Goal: Transaction & Acquisition: Purchase product/service

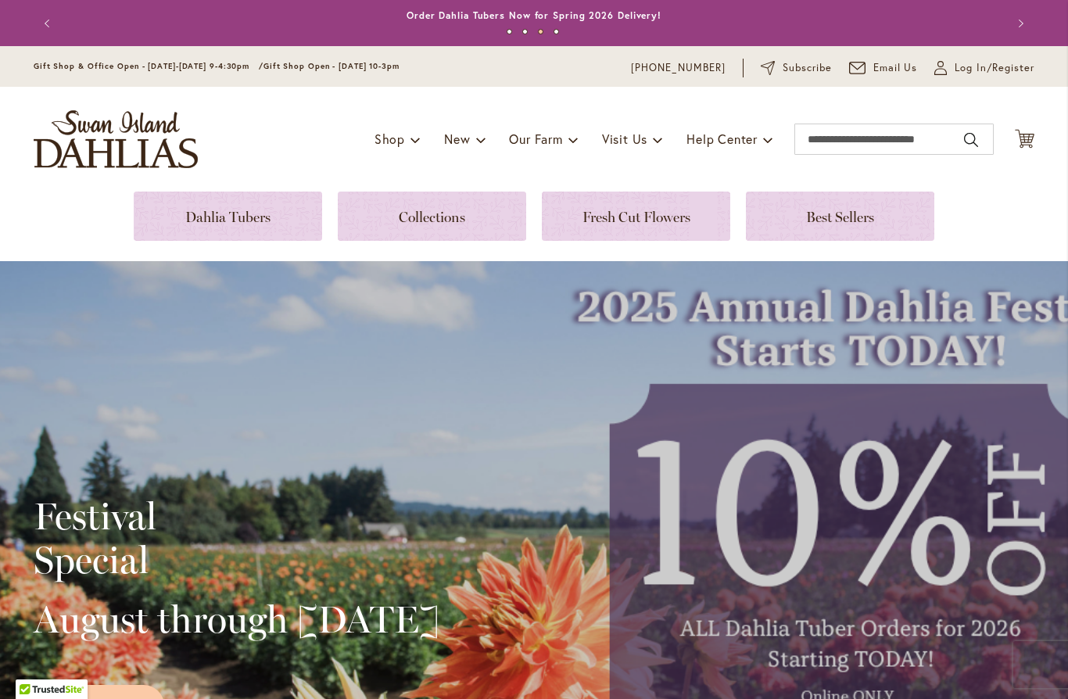
click at [435, 231] on link at bounding box center [432, 215] width 188 height 49
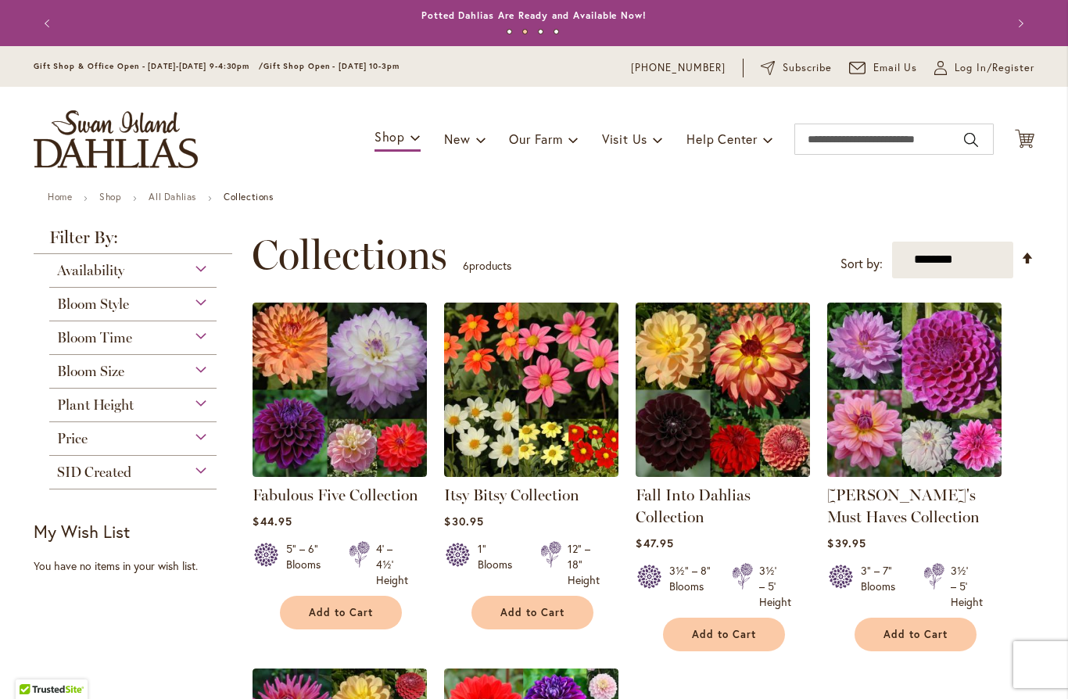
click at [202, 375] on div "Bloom Size" at bounding box center [132, 367] width 167 height 25
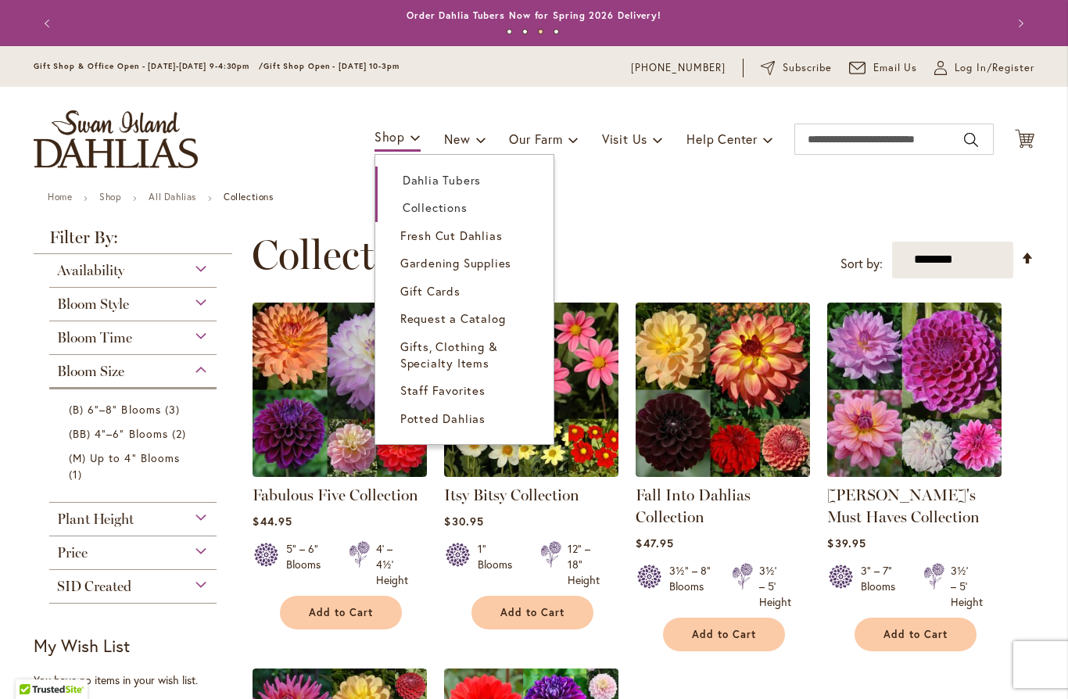
click at [463, 175] on span "Dahlia Tubers" at bounding box center [442, 180] width 78 height 16
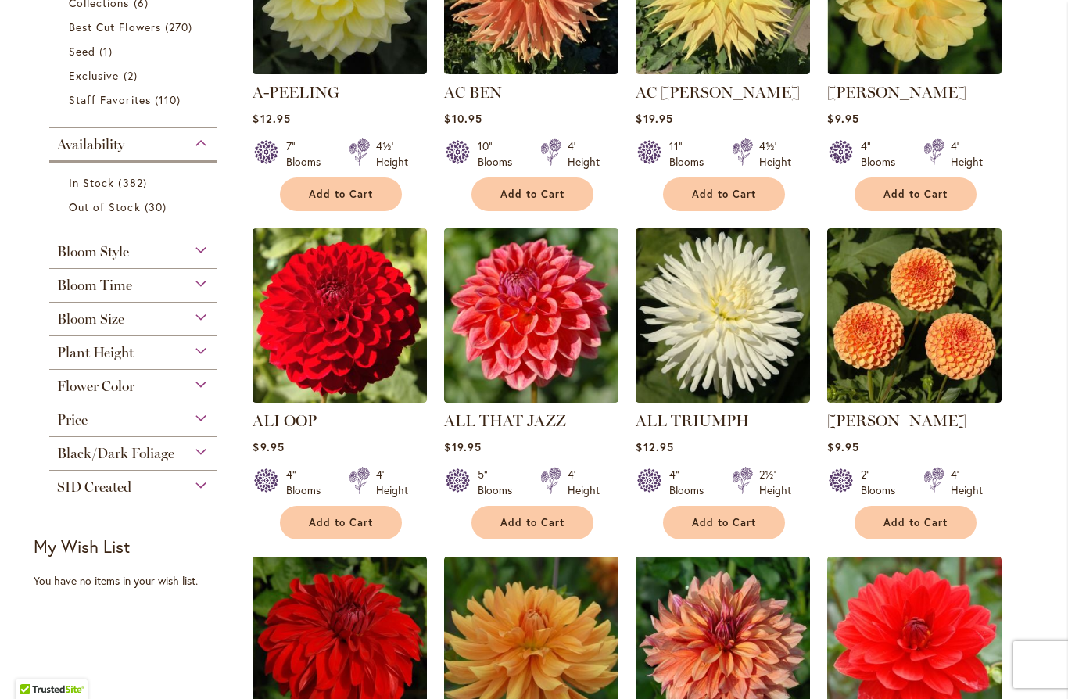
scroll to position [485, 0]
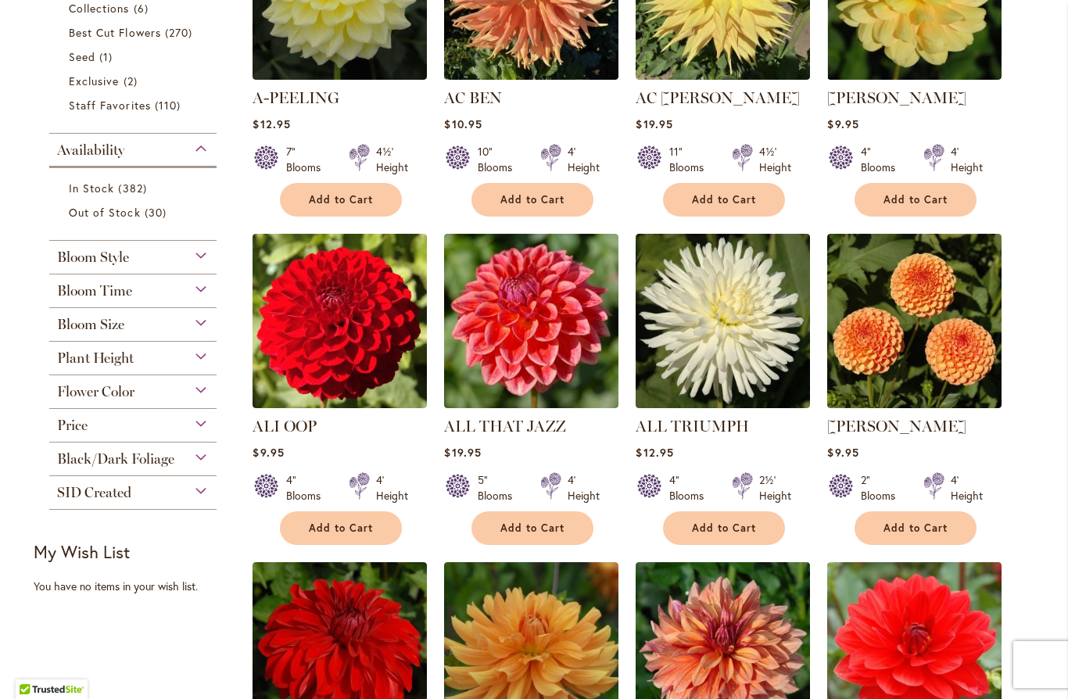
click at [205, 333] on div "Bloom Size" at bounding box center [132, 320] width 167 height 25
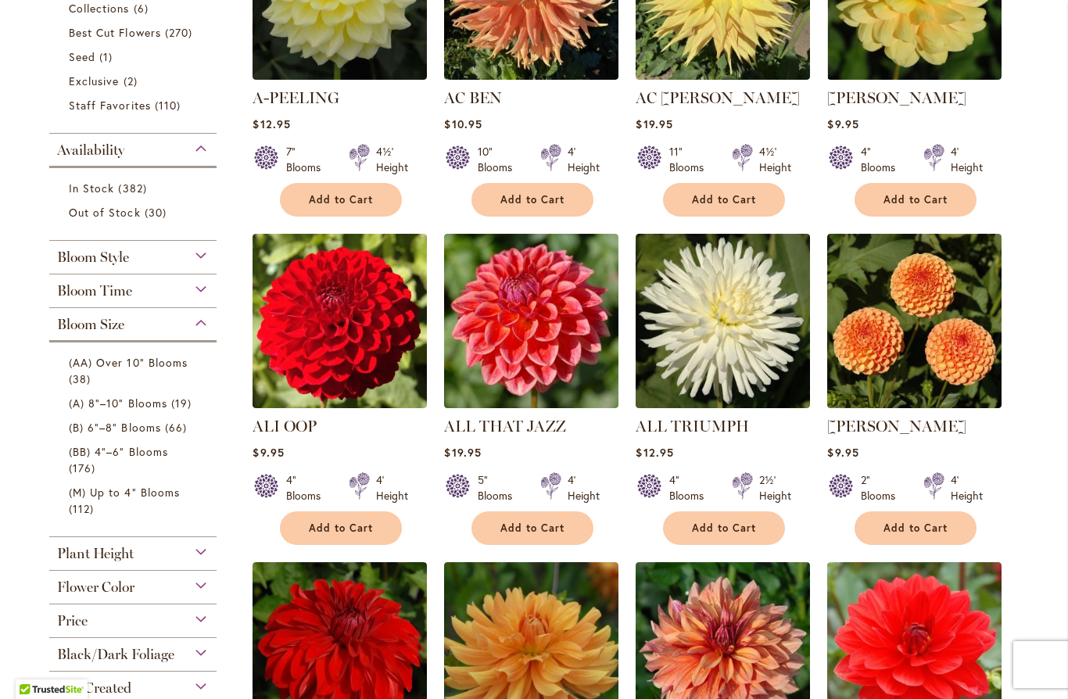
click at [144, 365] on span "(AA) Over 10" Blooms" at bounding box center [128, 362] width 119 height 15
click at [142, 374] on link "(AA) Over 10" Blooms 38 items" at bounding box center [135, 371] width 132 height 34
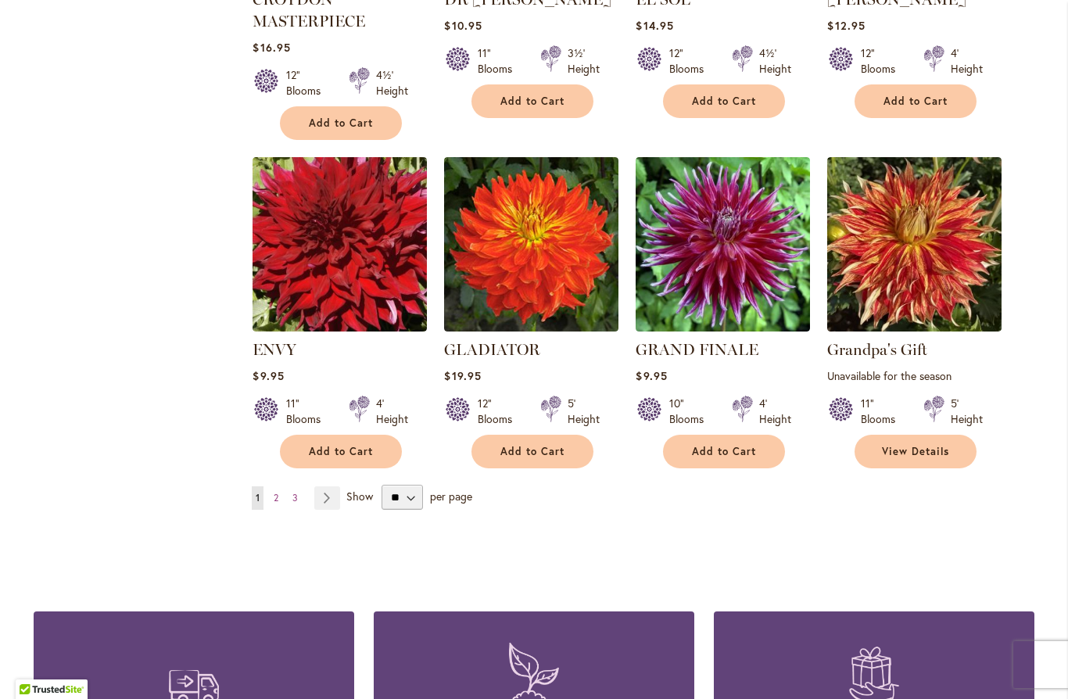
scroll to position [1208, 0]
click at [278, 500] on span "2" at bounding box center [276, 497] width 5 height 12
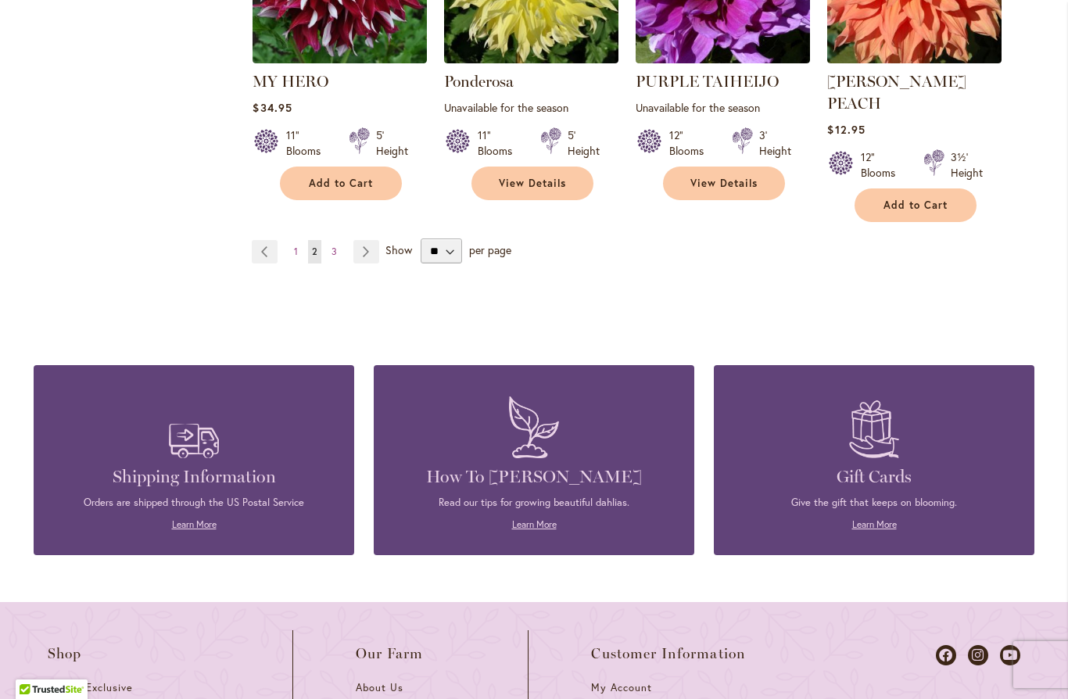
scroll to position [1437, 0]
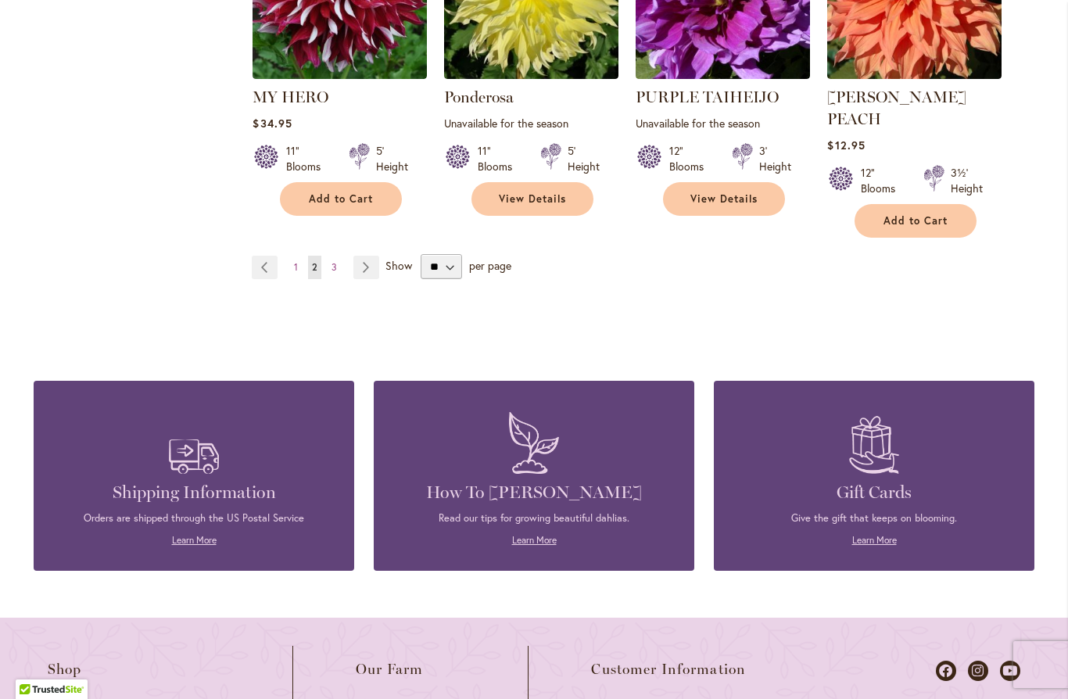
click at [300, 256] on link "Page 1" at bounding box center [296, 267] width 12 height 23
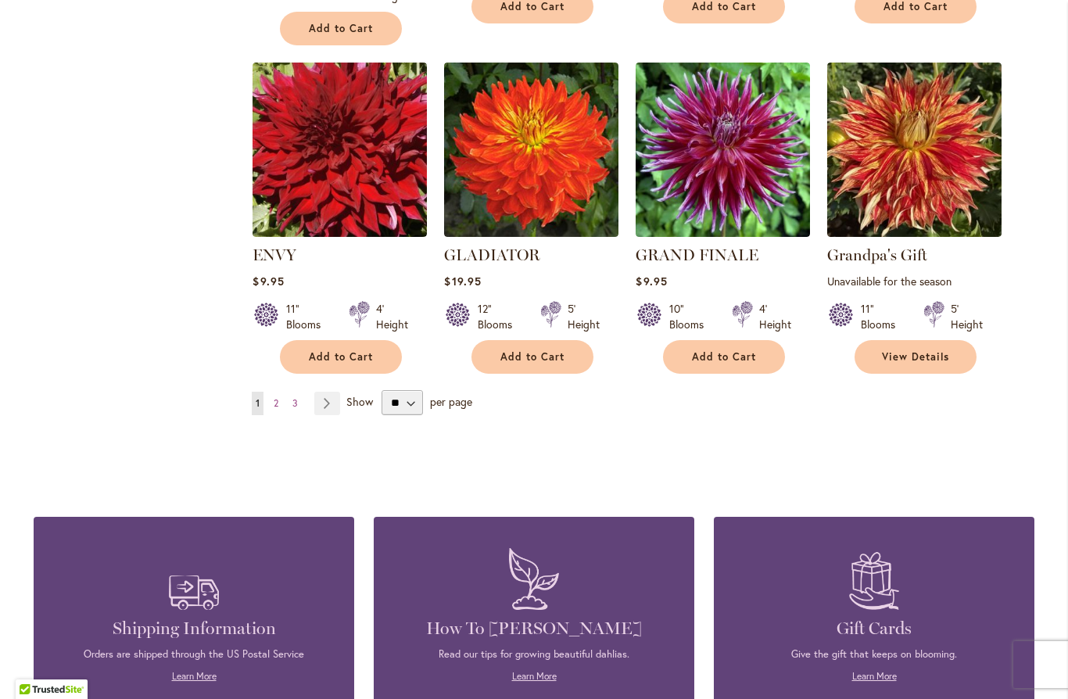
scroll to position [1300, 0]
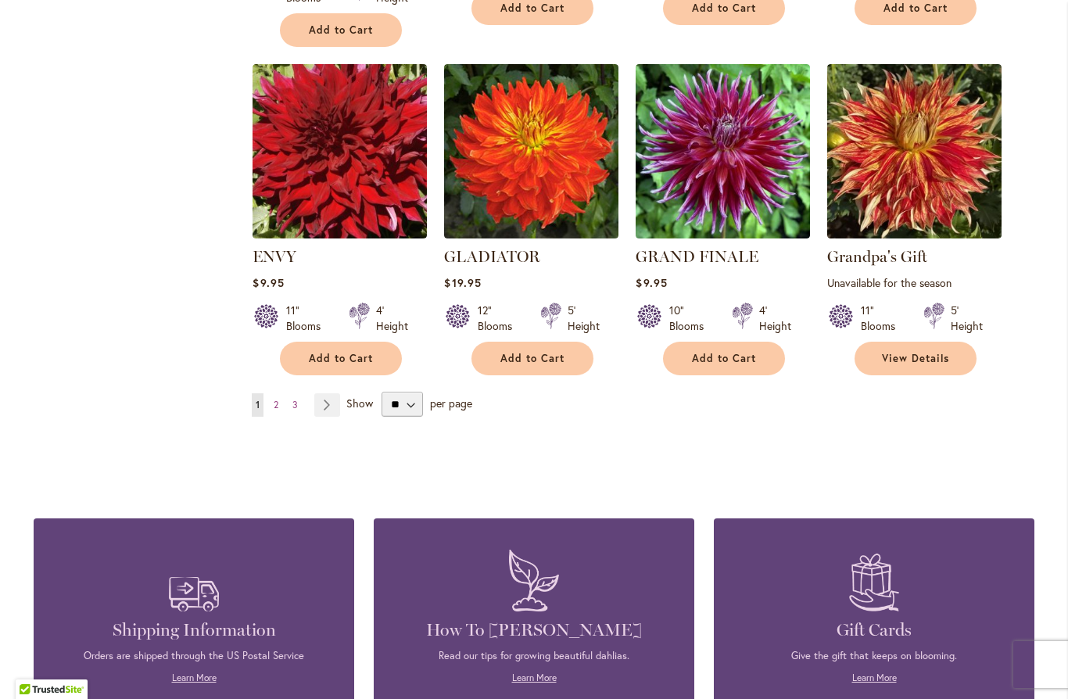
click at [274, 407] on span "2" at bounding box center [276, 405] width 5 height 12
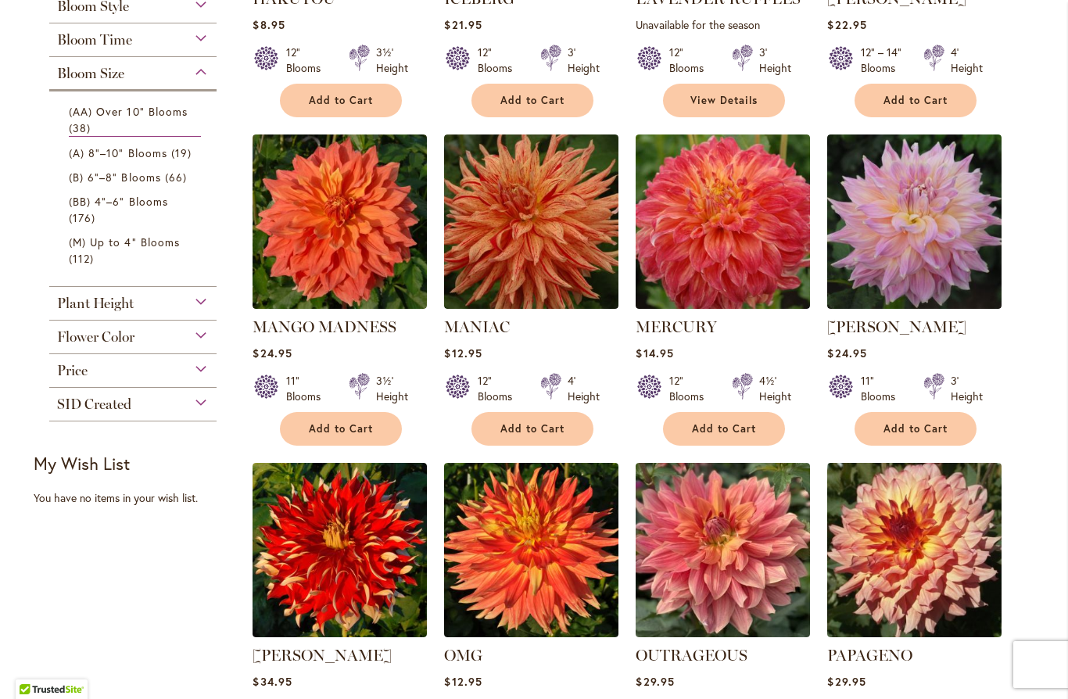
scroll to position [552, 0]
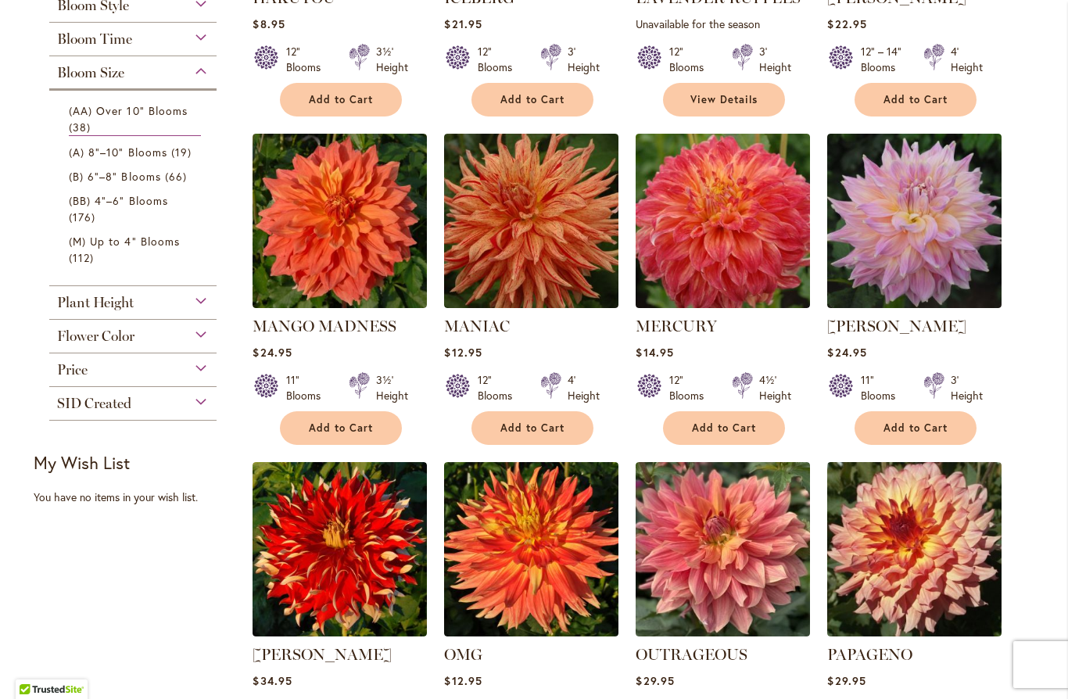
click at [572, 425] on button "Add to Cart" at bounding box center [532, 428] width 122 height 34
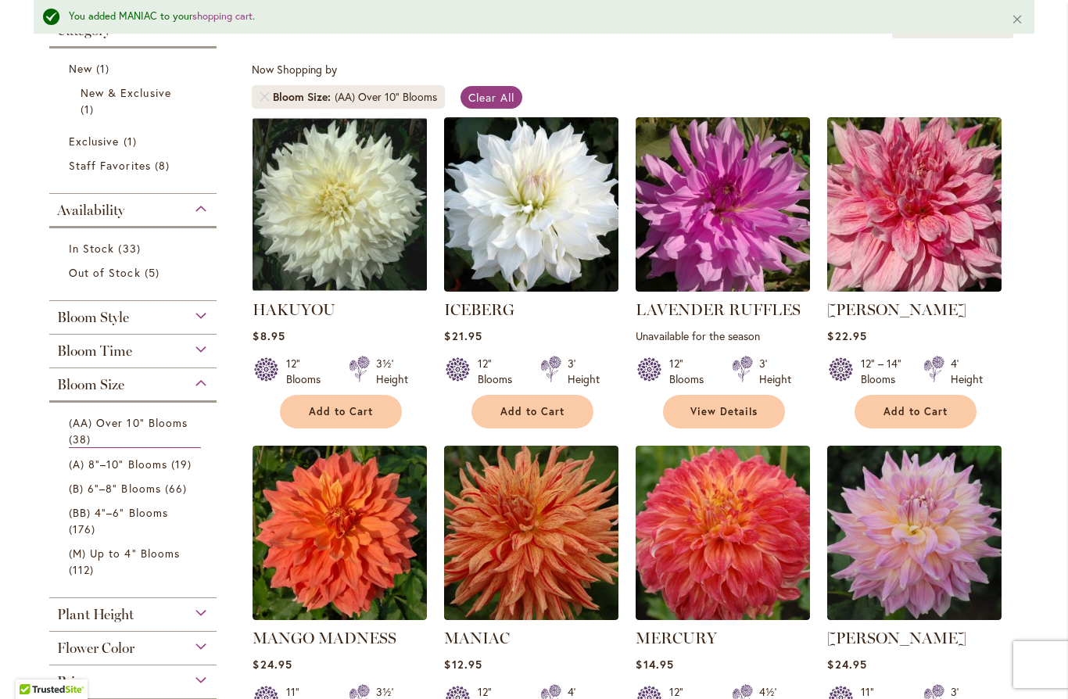
scroll to position [286, 0]
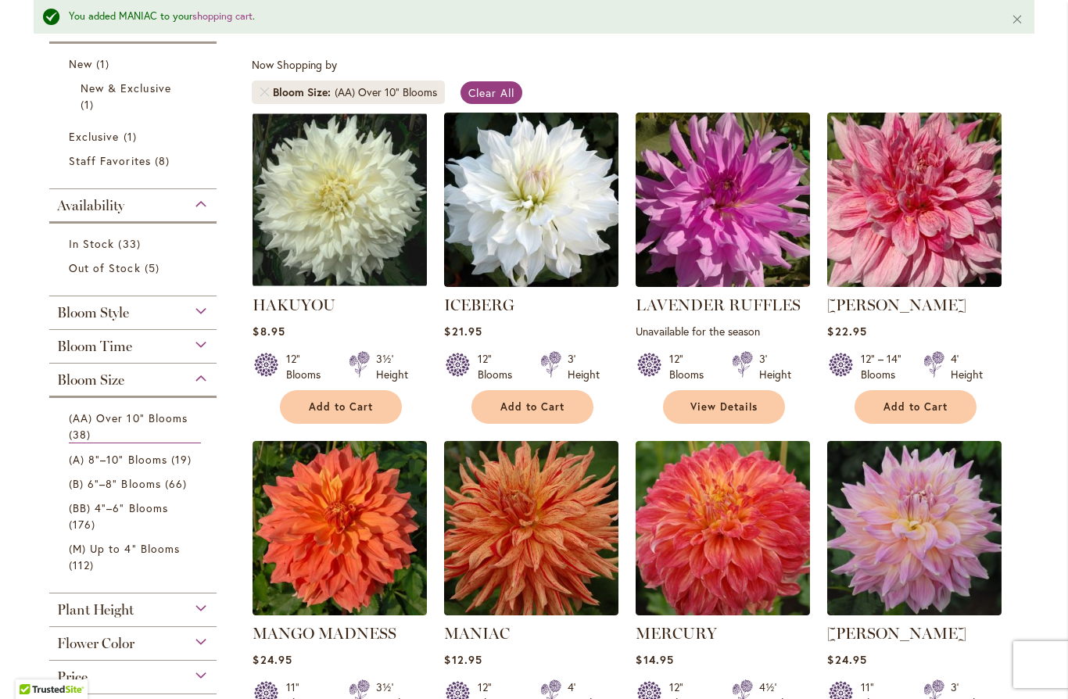
click at [919, 405] on span "Add to Cart" at bounding box center [915, 406] width 64 height 13
click at [376, 407] on button "Add to Cart" at bounding box center [341, 407] width 122 height 34
click at [557, 400] on span "Add to Cart" at bounding box center [532, 406] width 64 height 13
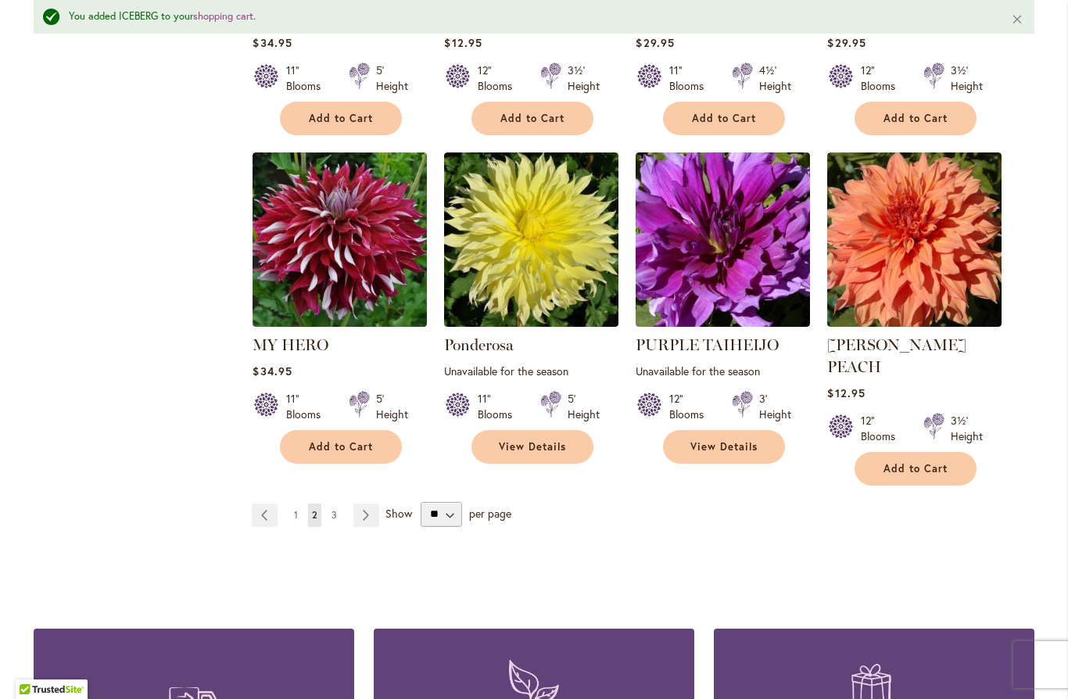
scroll to position [1232, 0]
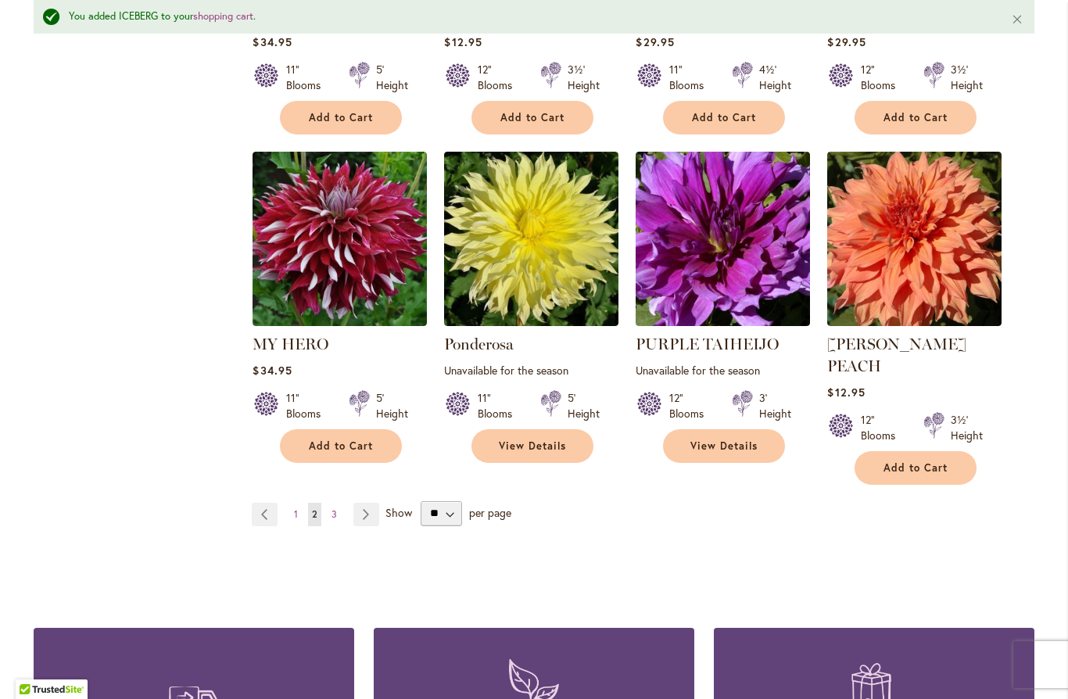
click at [373, 503] on link "Page Next" at bounding box center [366, 514] width 26 height 23
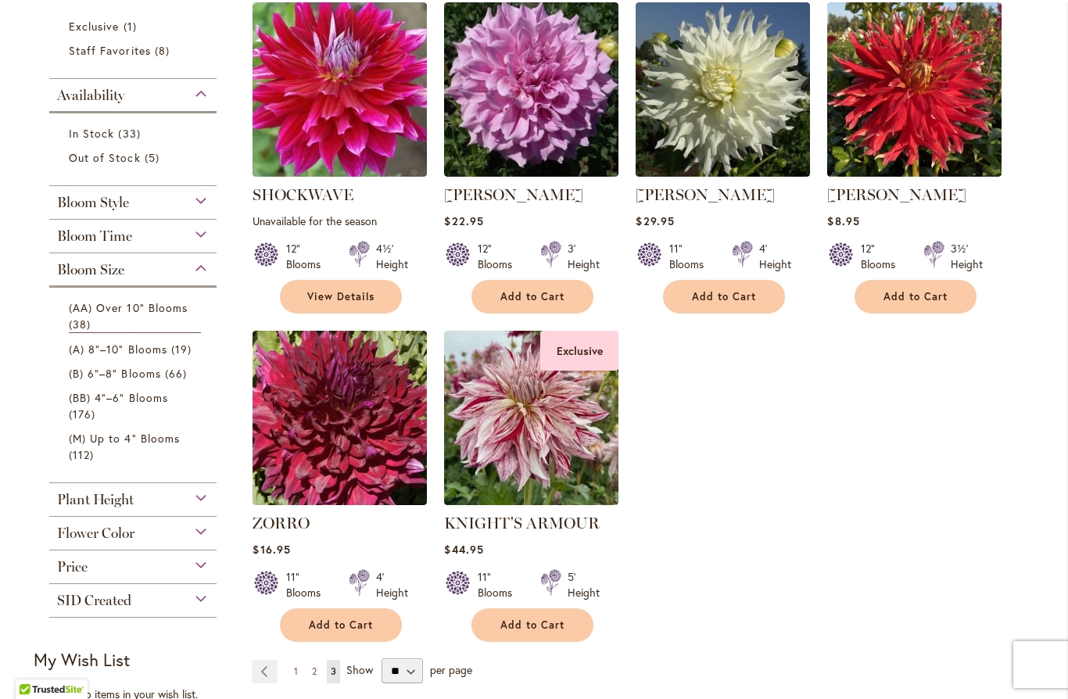
scroll to position [356, 0]
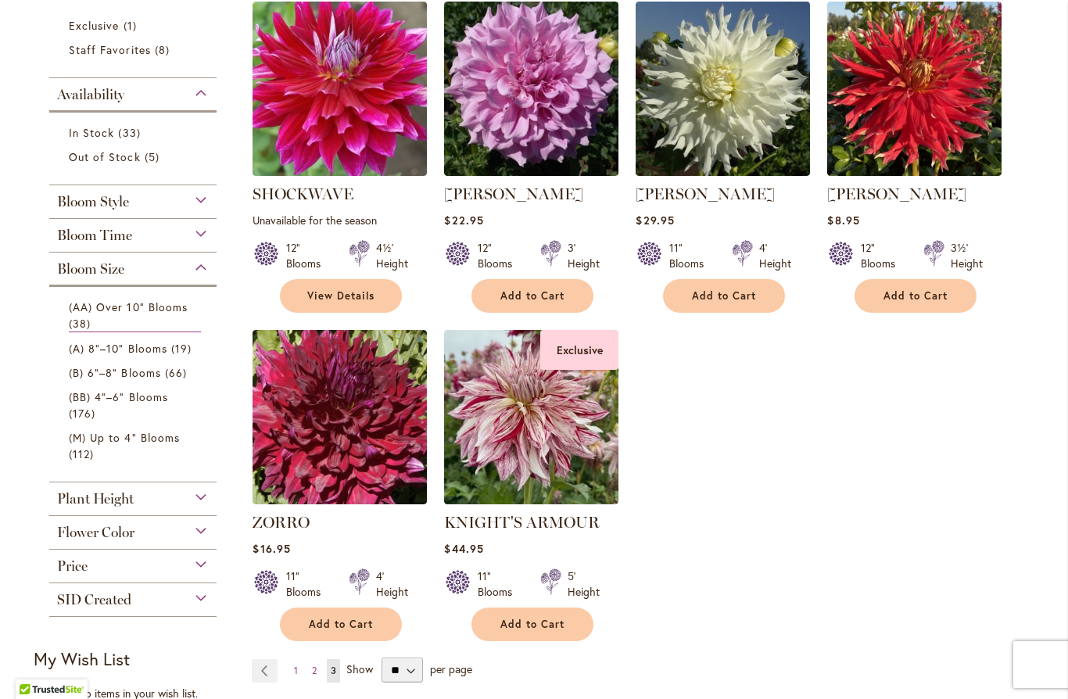
click at [541, 632] on button "Add to Cart" at bounding box center [532, 624] width 122 height 34
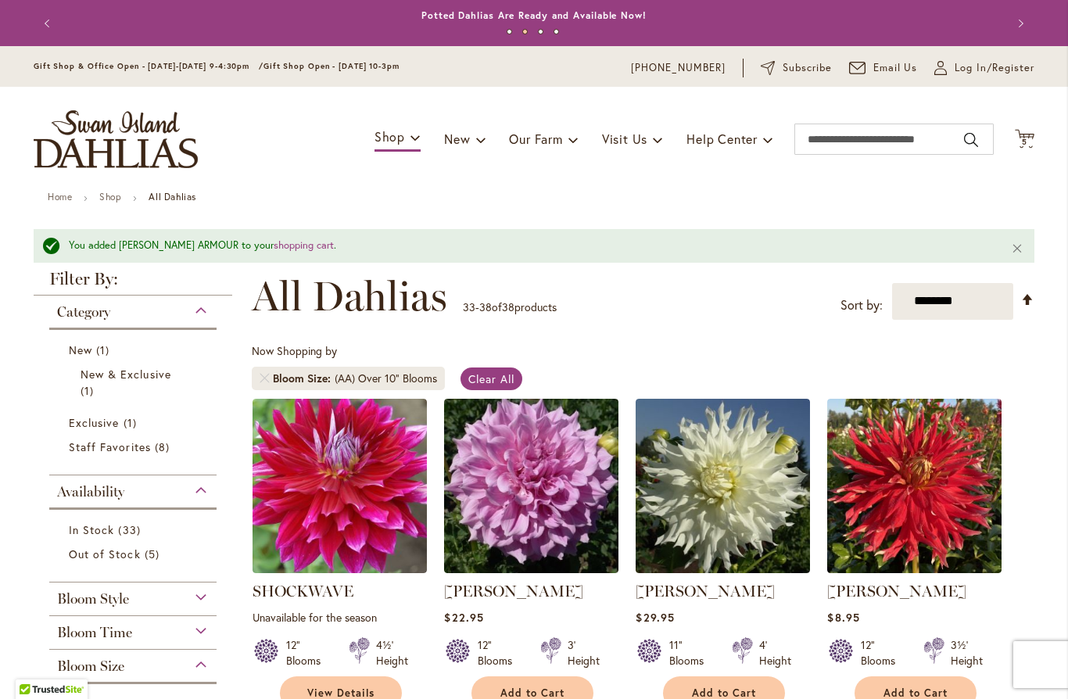
scroll to position [0, 0]
click at [1017, 149] on span "Cart .cls-1 { fill: #231f20; }" at bounding box center [1025, 139] width 20 height 21
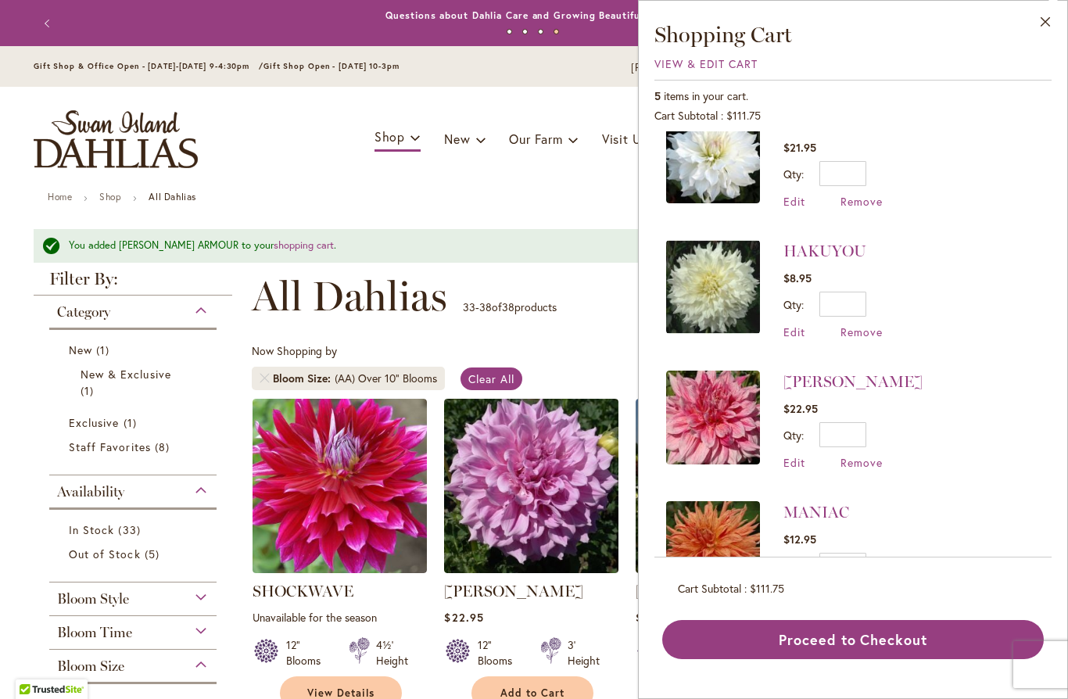
scroll to position [163, 0]
click at [860, 561] on input "*" at bounding box center [842, 565] width 47 height 25
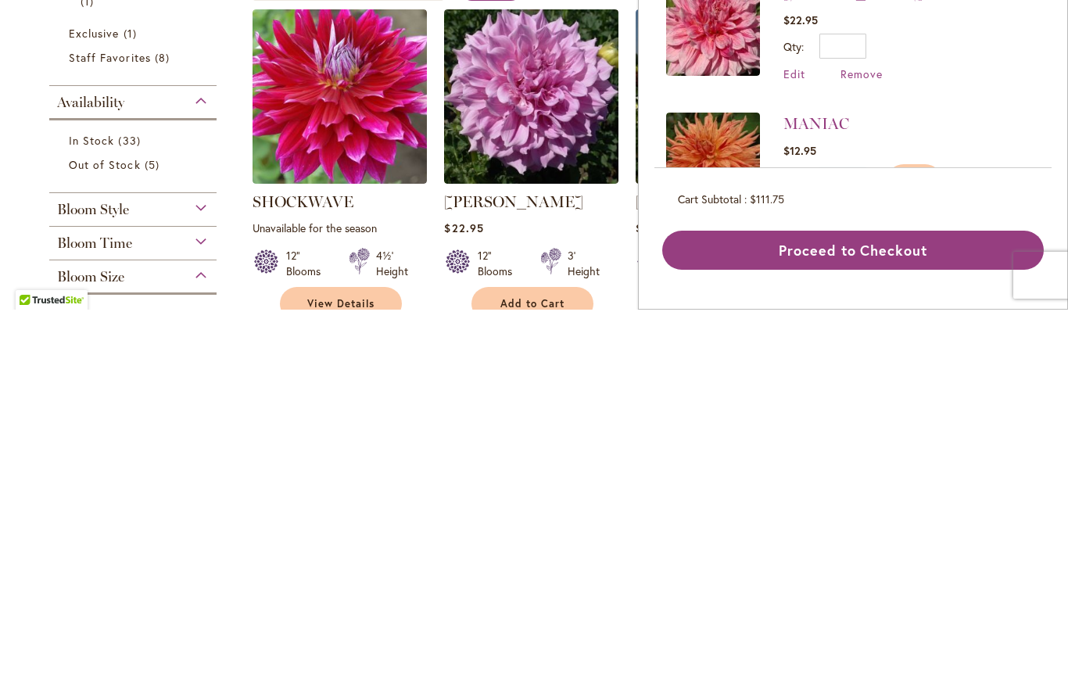
type input "*"
click at [862, 423] on input "*" at bounding box center [842, 435] width 47 height 25
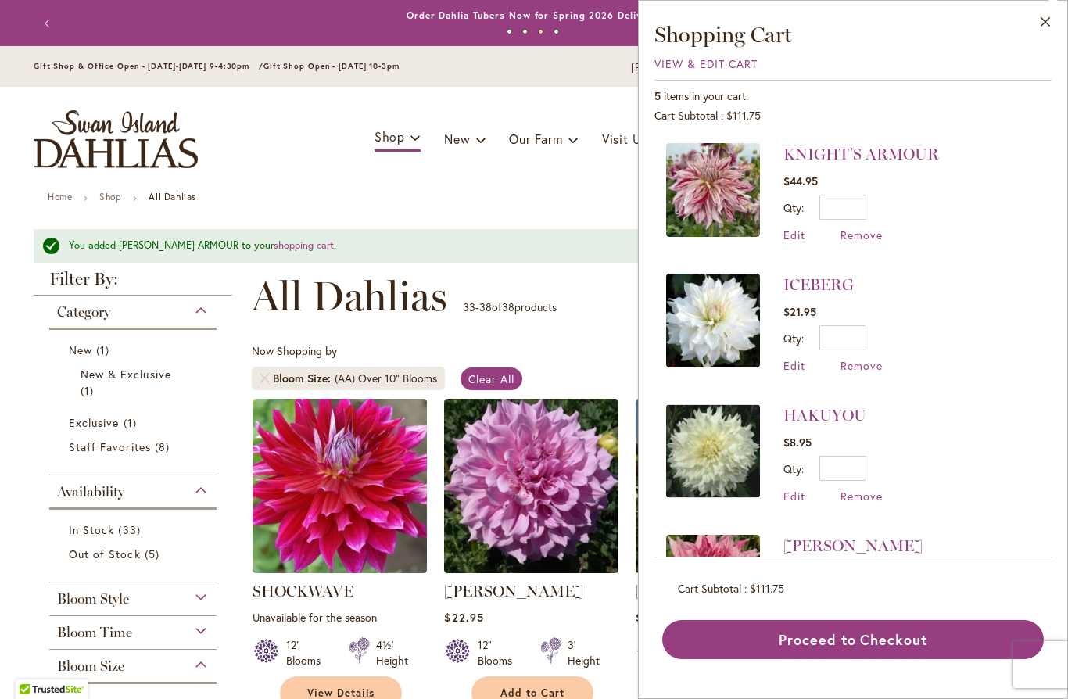
scroll to position [0, 0]
type input "*"
click at [864, 203] on input "*" at bounding box center [842, 207] width 47 height 25
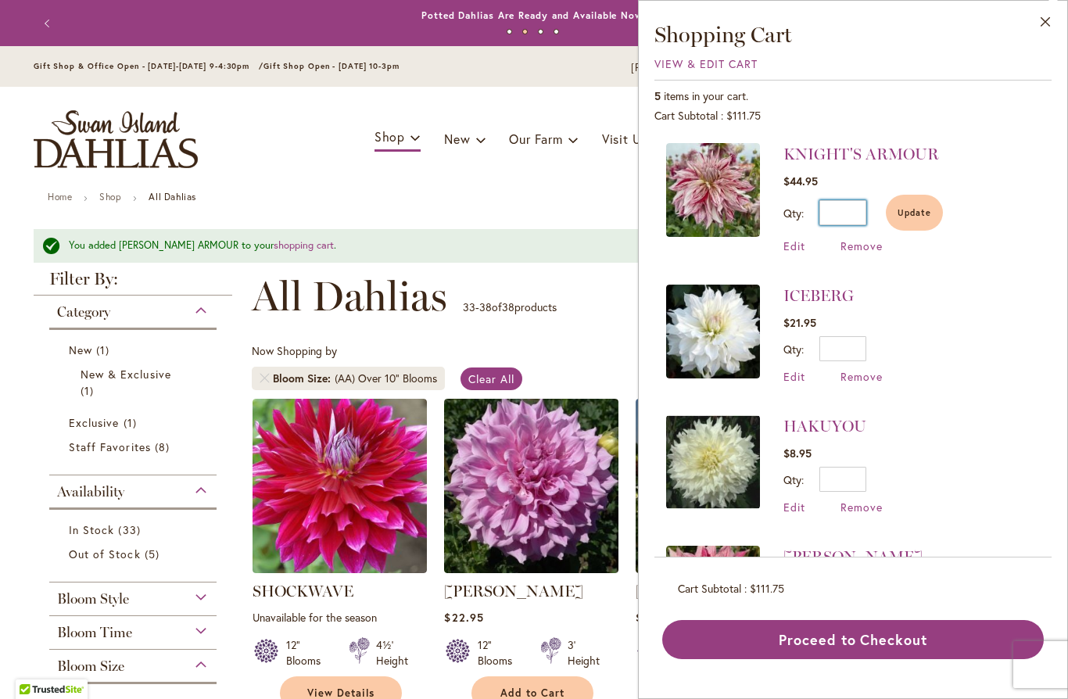
type input "*"
click at [861, 342] on input "*" at bounding box center [842, 348] width 47 height 25
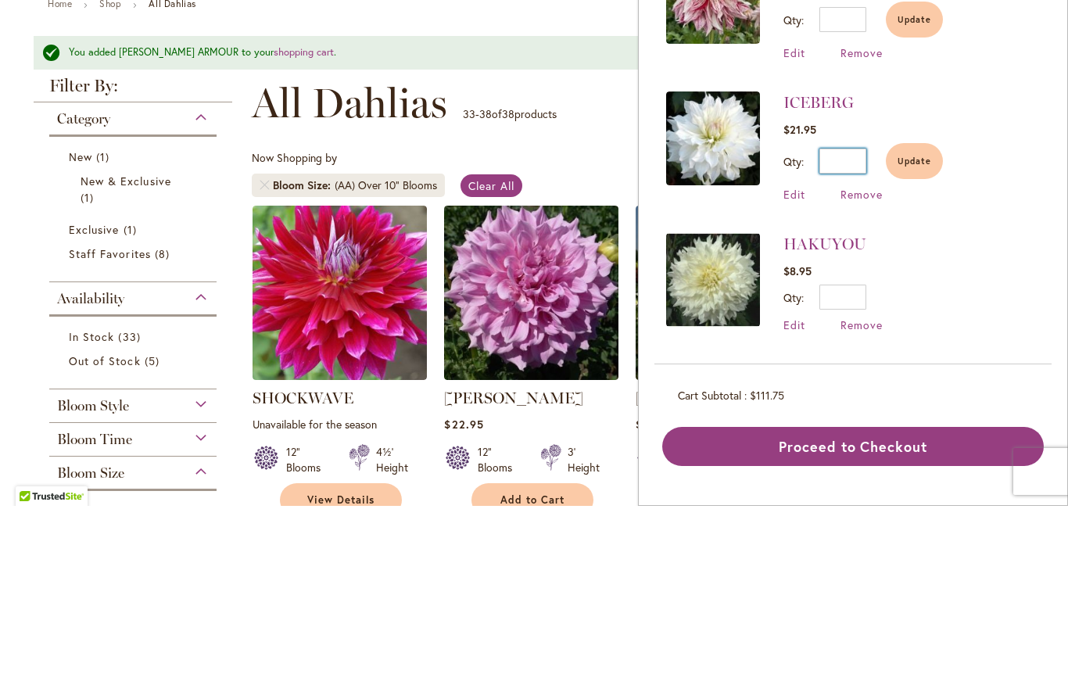
type input "*"
click at [864, 478] on input "*" at bounding box center [842, 490] width 47 height 25
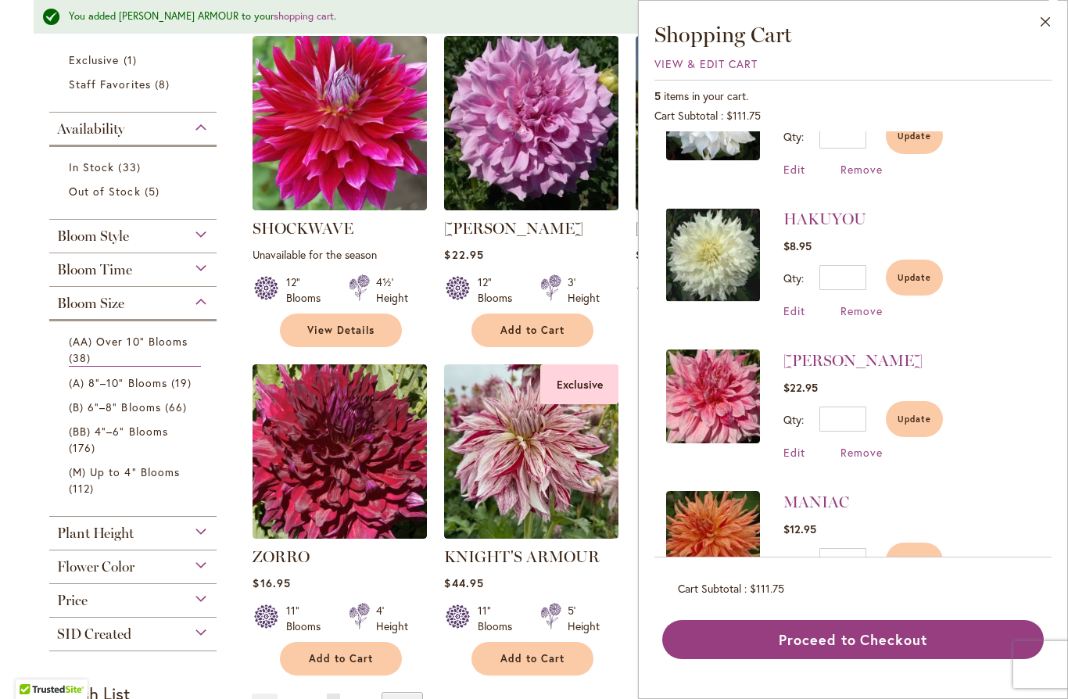
scroll to position [364, 0]
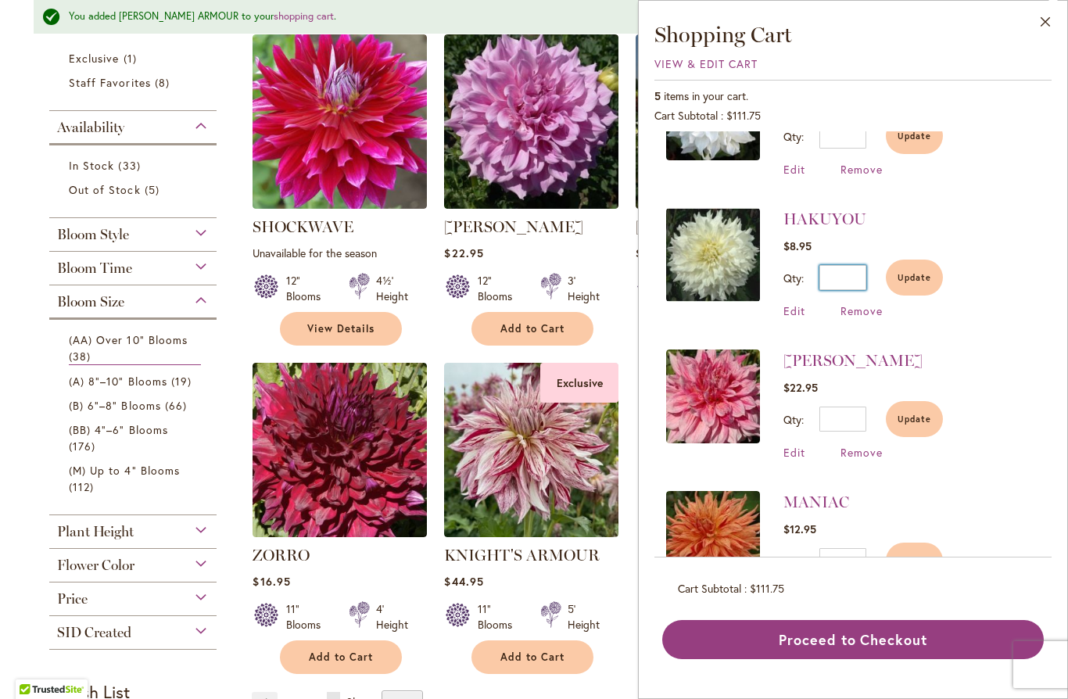
type input "*"
click at [238, 678] on div "Filter by: Filter By: Category New 1 item New & Exclusive 1 item" at bounding box center [138, 293] width 209 height 775
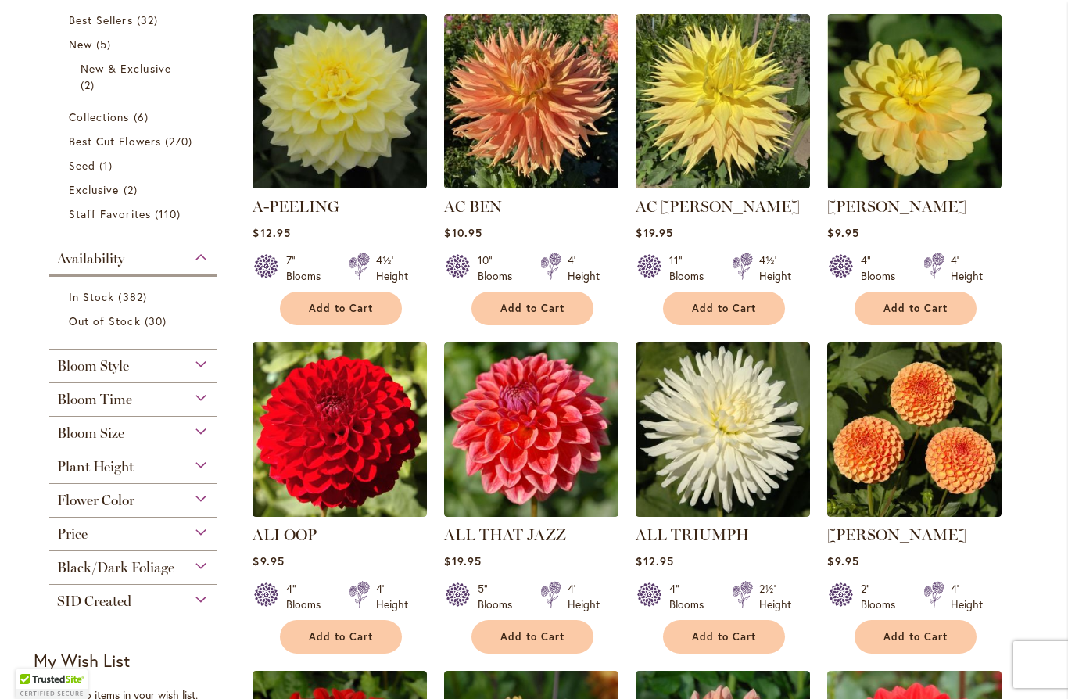
scroll to position [374, 0]
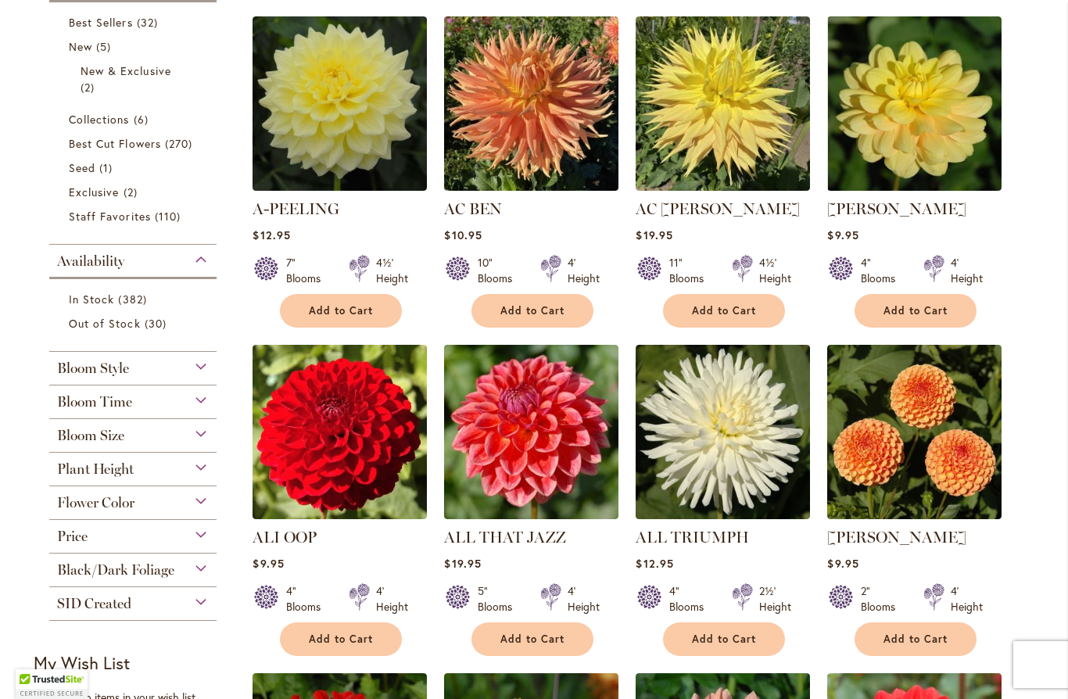
click at [205, 372] on div "Bloom Style" at bounding box center [132, 364] width 167 height 25
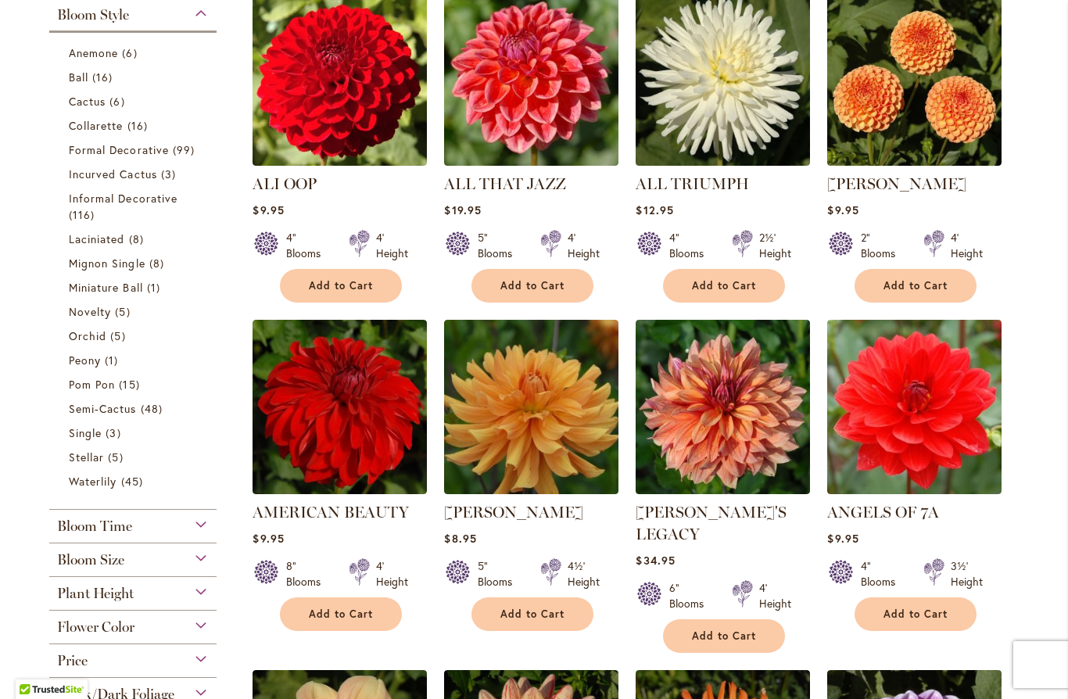
scroll to position [654, 0]
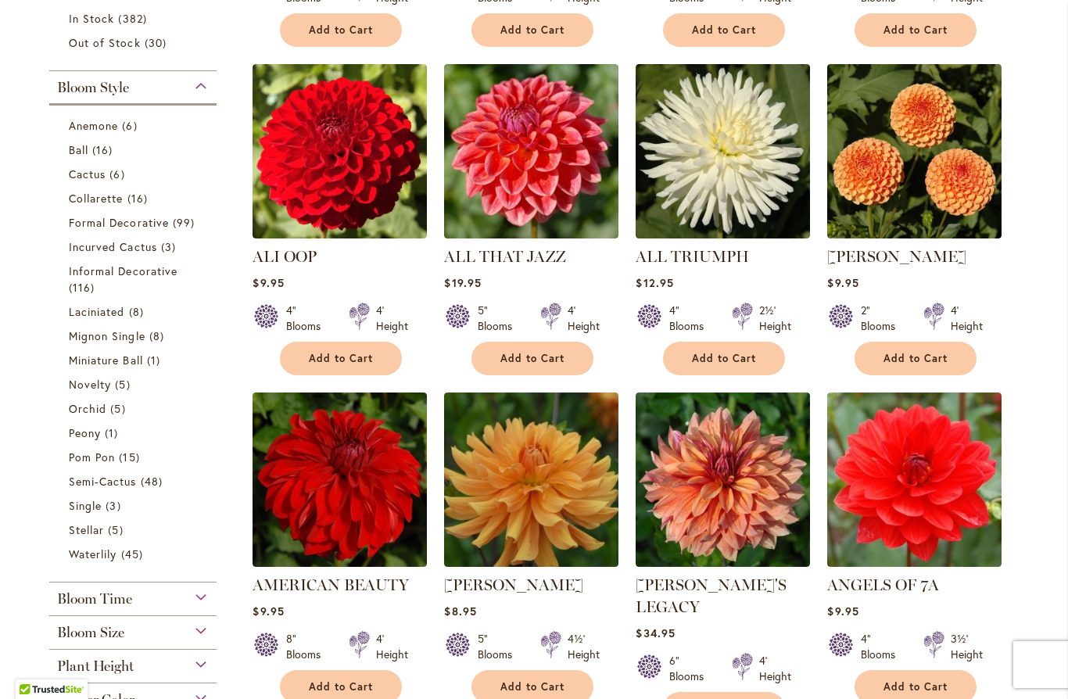
click at [111, 182] on span "6 items" at bounding box center [118, 174] width 19 height 16
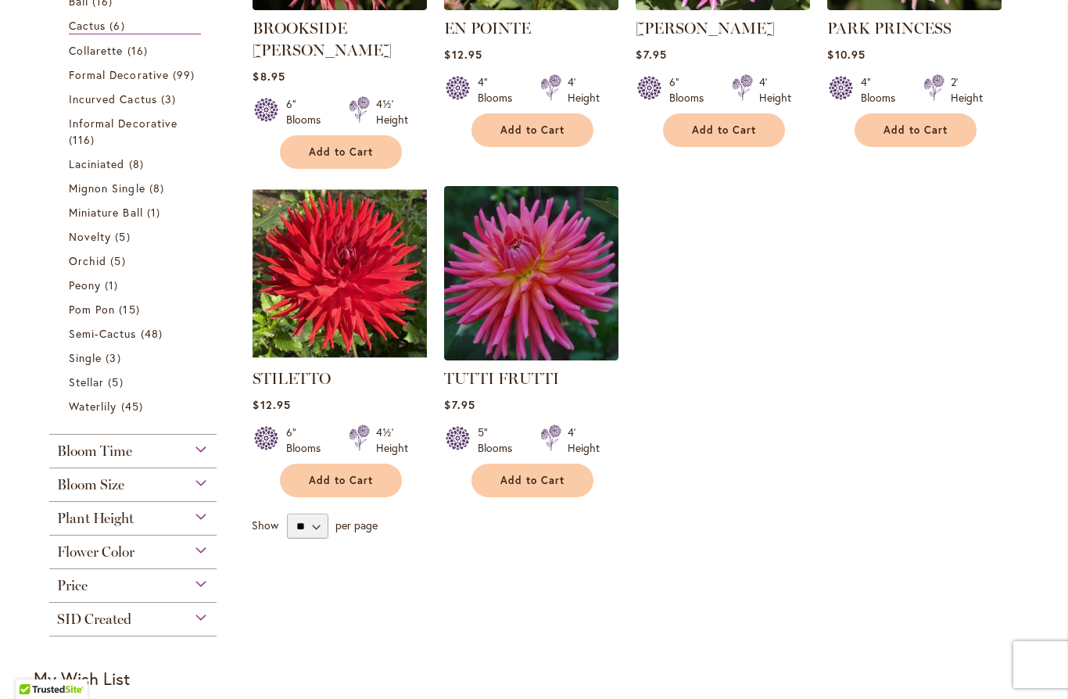
scroll to position [523, 0]
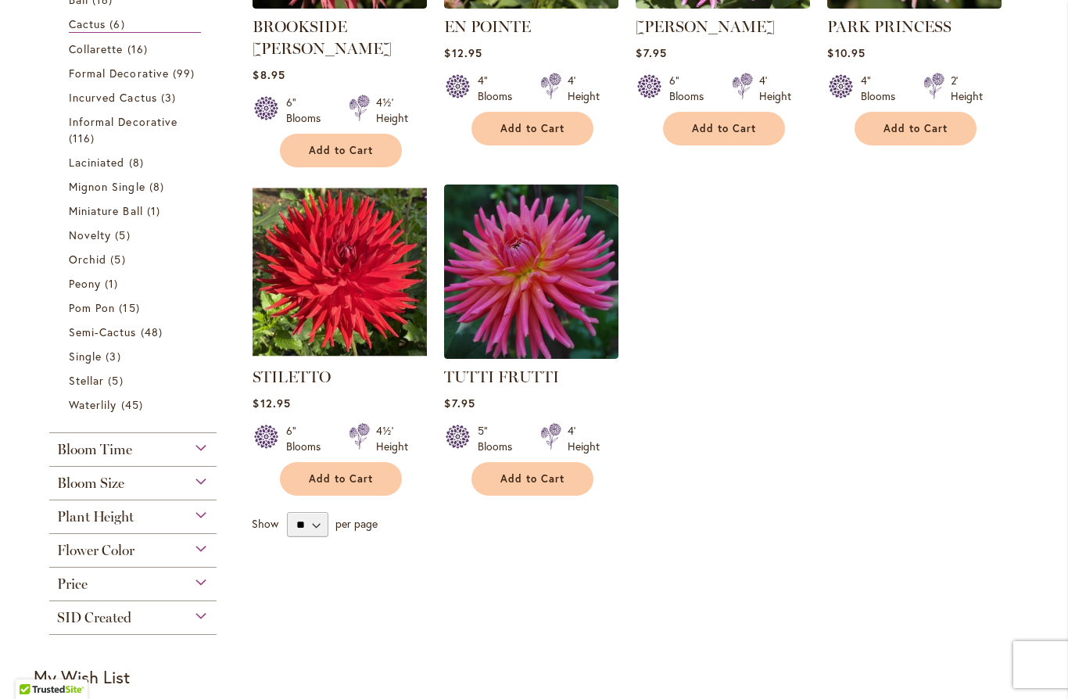
click at [147, 338] on span "48 items" at bounding box center [154, 332] width 26 height 16
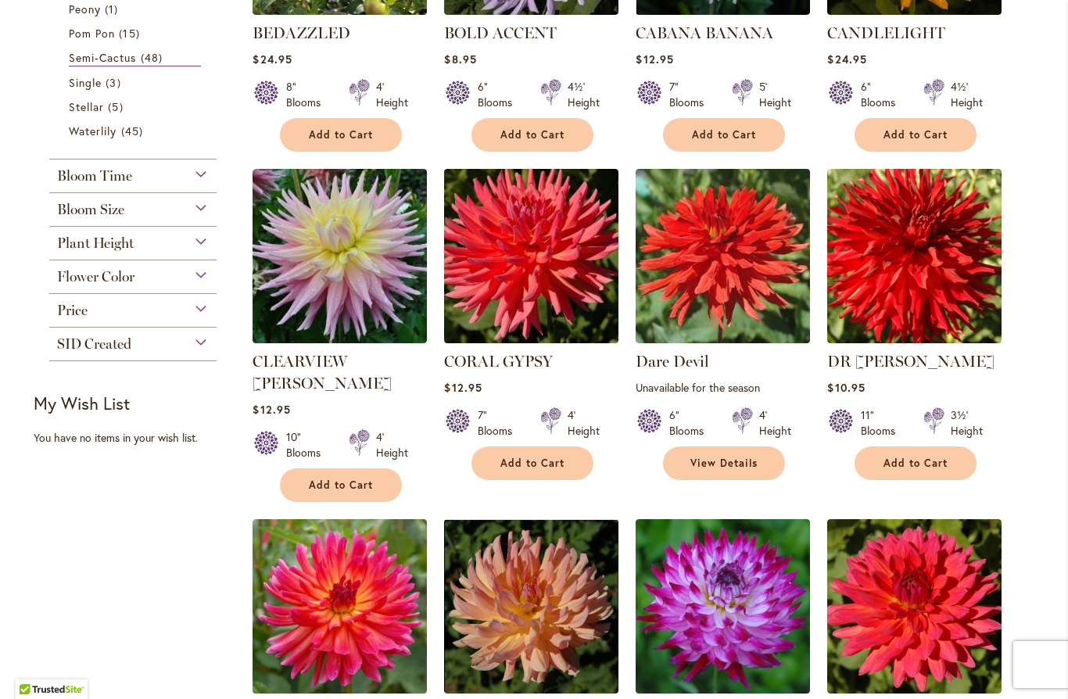
scroll to position [827, 0]
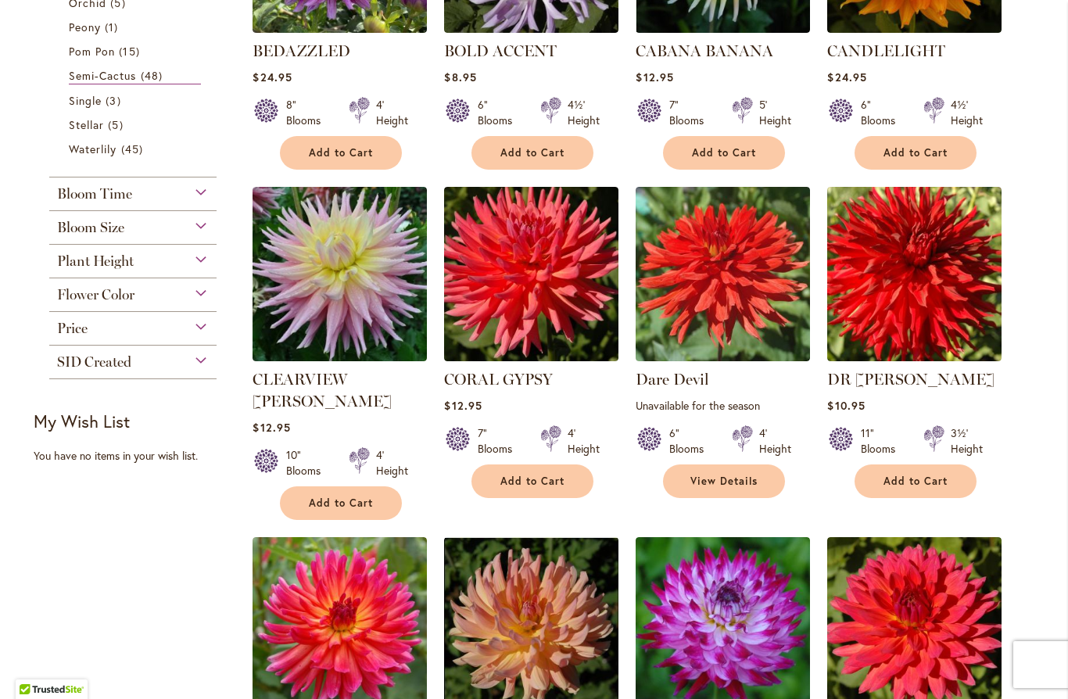
click at [131, 152] on span "45 items" at bounding box center [134, 149] width 26 height 16
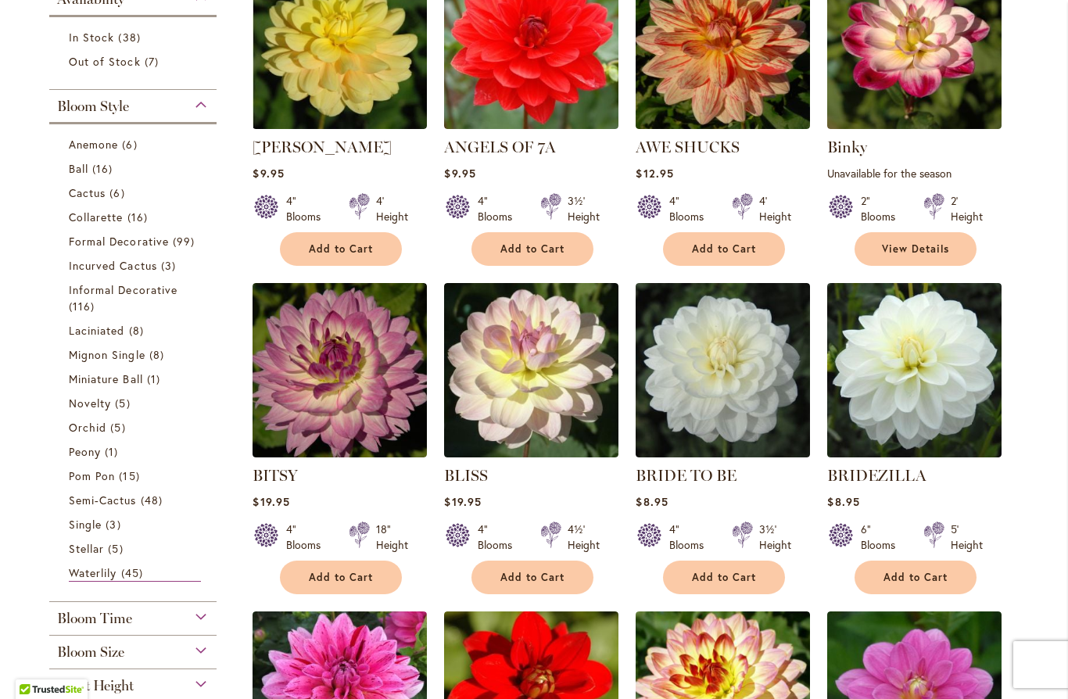
scroll to position [399, 0]
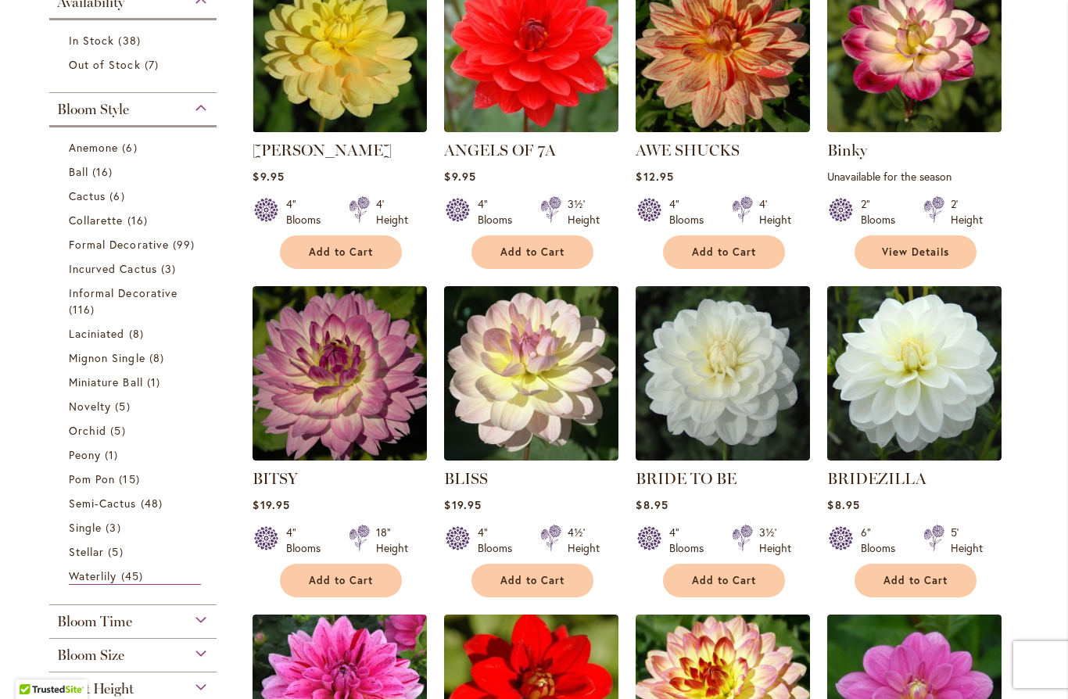
click at [119, 331] on span "Laciniated" at bounding box center [97, 333] width 56 height 15
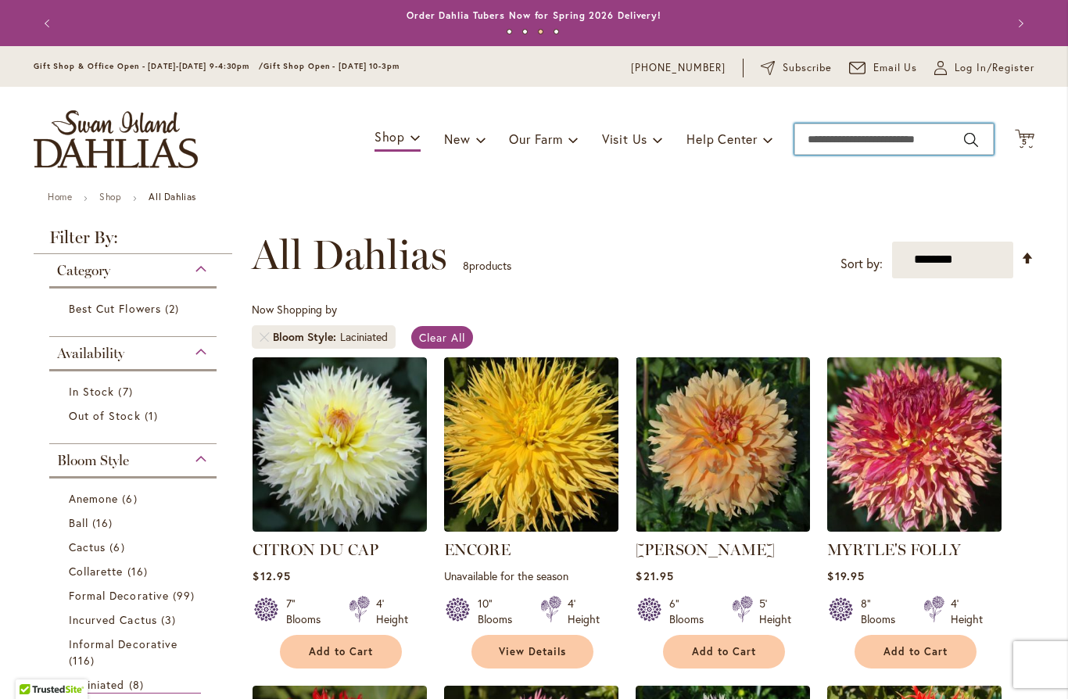
click at [861, 148] on input "Search" at bounding box center [893, 138] width 199 height 31
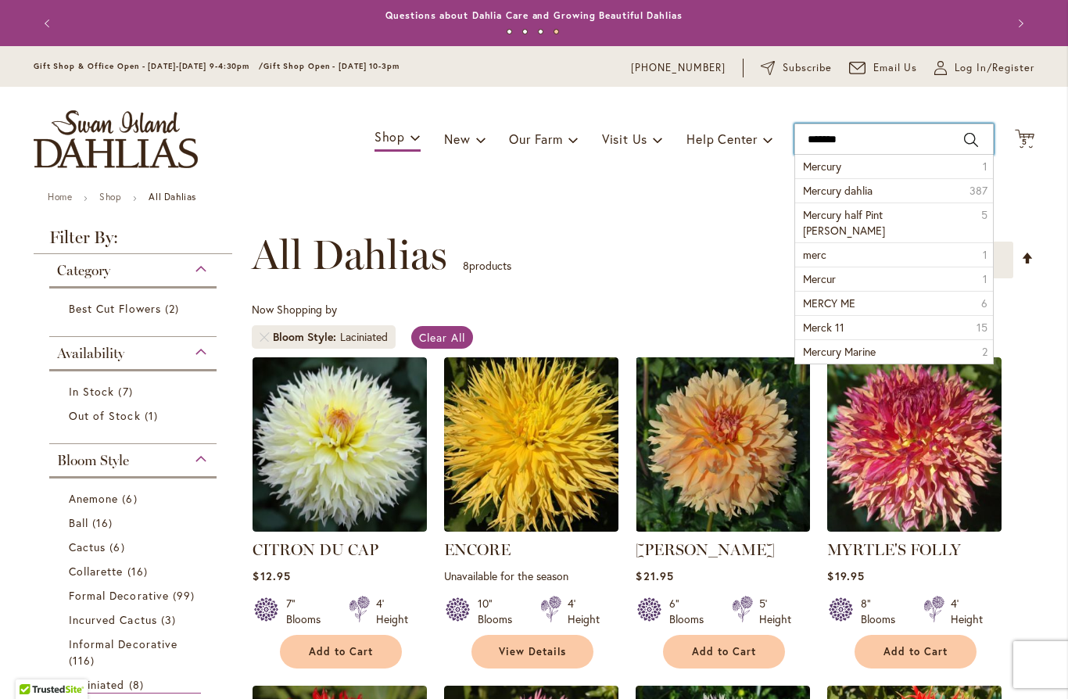
type input "*******"
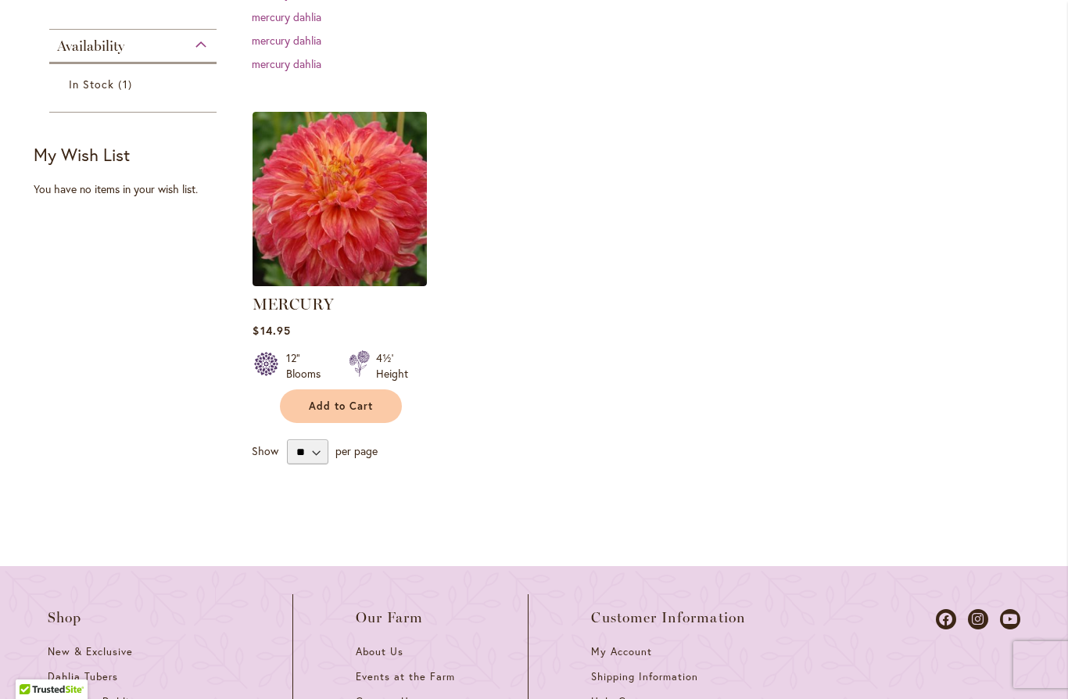
scroll to position [374, 0]
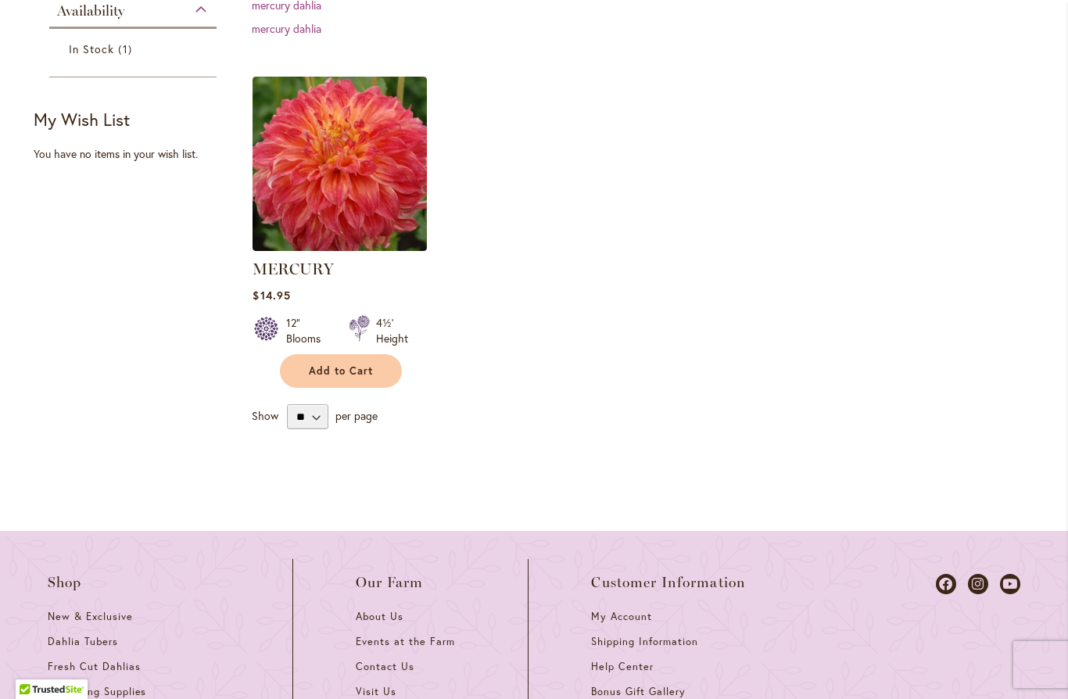
click at [355, 236] on img at bounding box center [339, 164] width 174 height 174
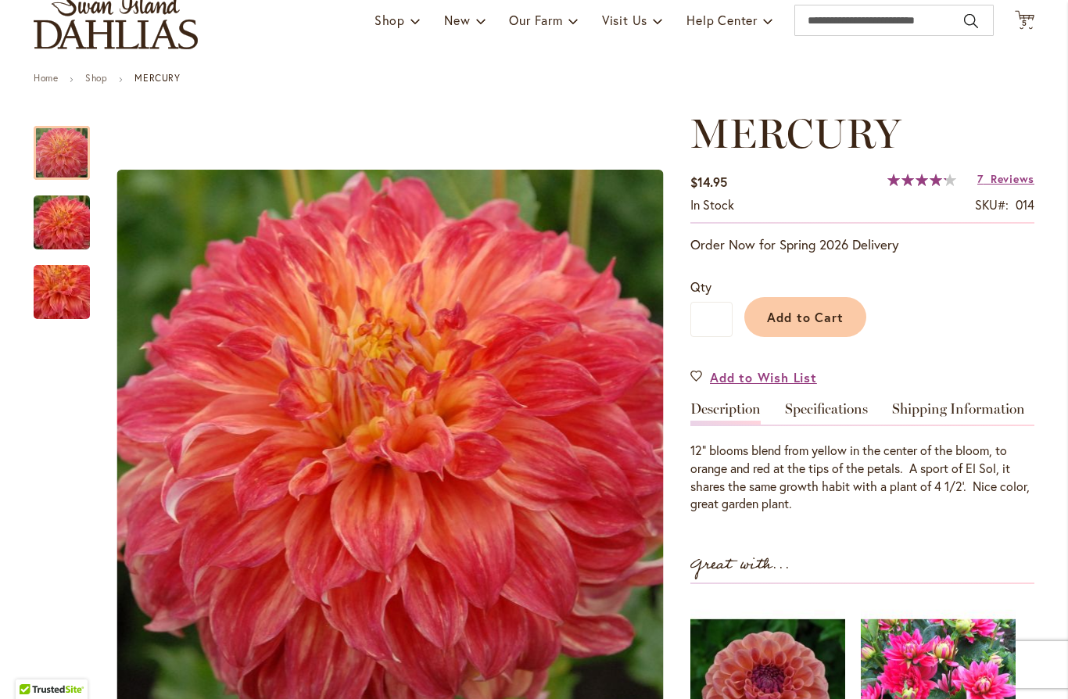
click at [846, 414] on link "Specifications" at bounding box center [826, 413] width 83 height 23
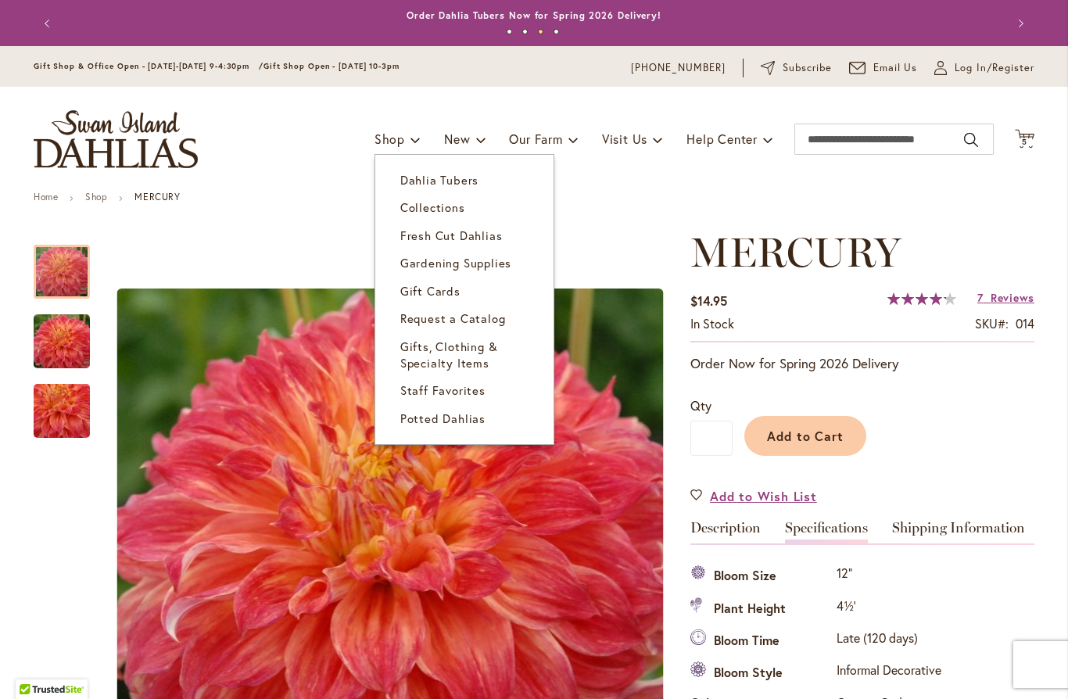
click at [457, 186] on span "Dahlia Tubers" at bounding box center [439, 180] width 78 height 16
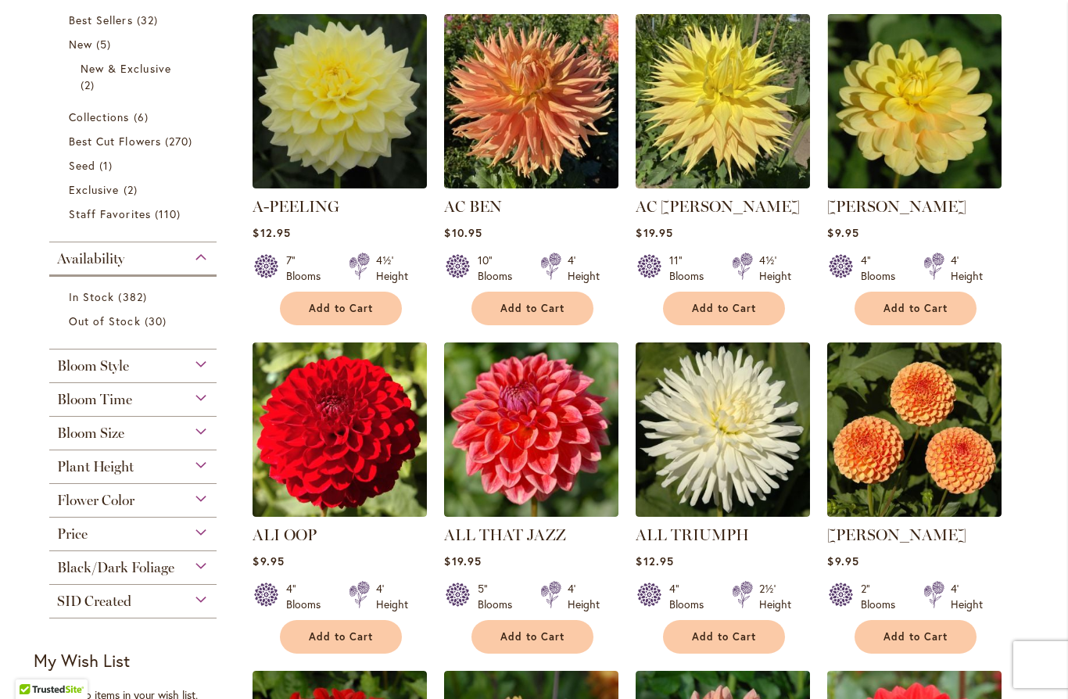
scroll to position [386, 0]
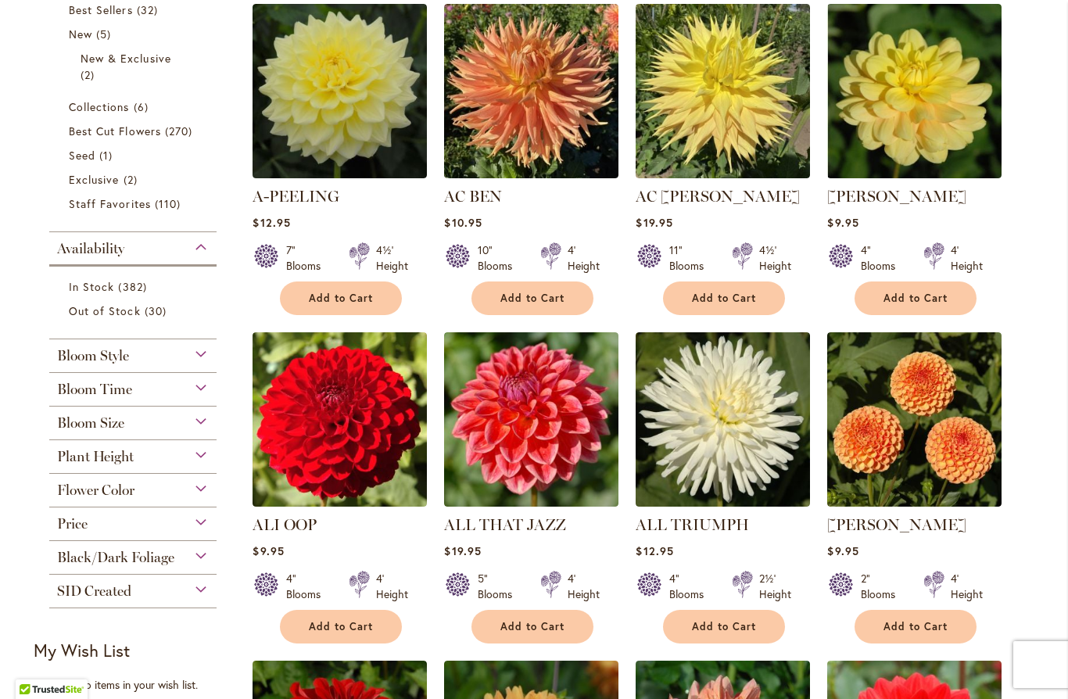
click at [209, 362] on div "Bloom Style" at bounding box center [132, 351] width 167 height 25
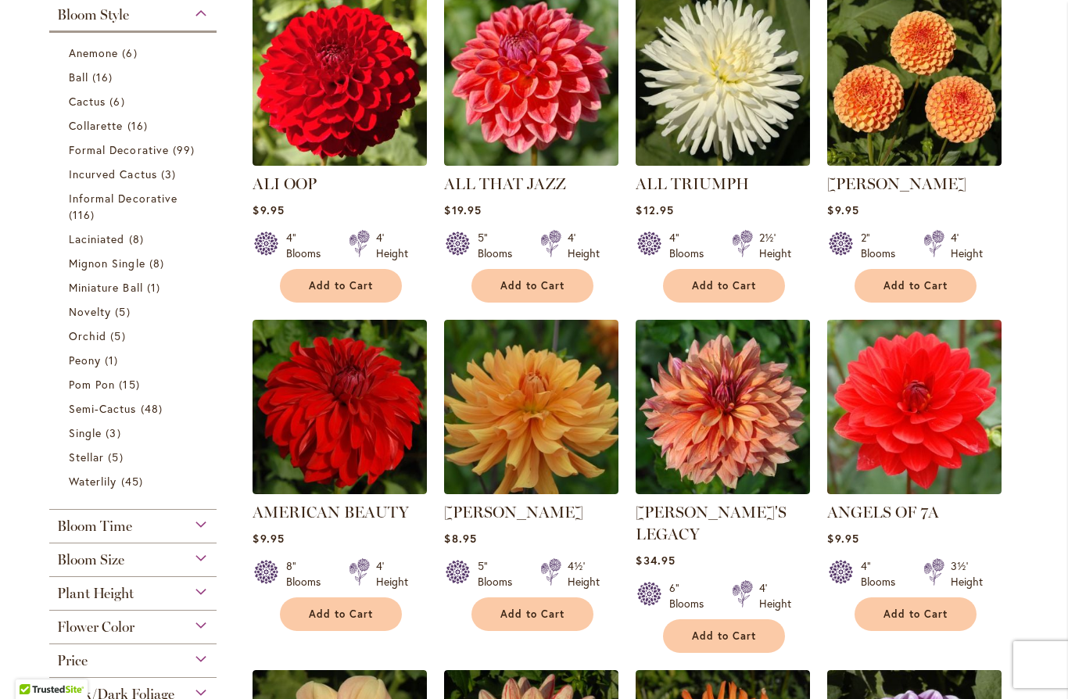
click at [156, 209] on link "Informal Decorative 116 items" at bounding box center [135, 206] width 132 height 33
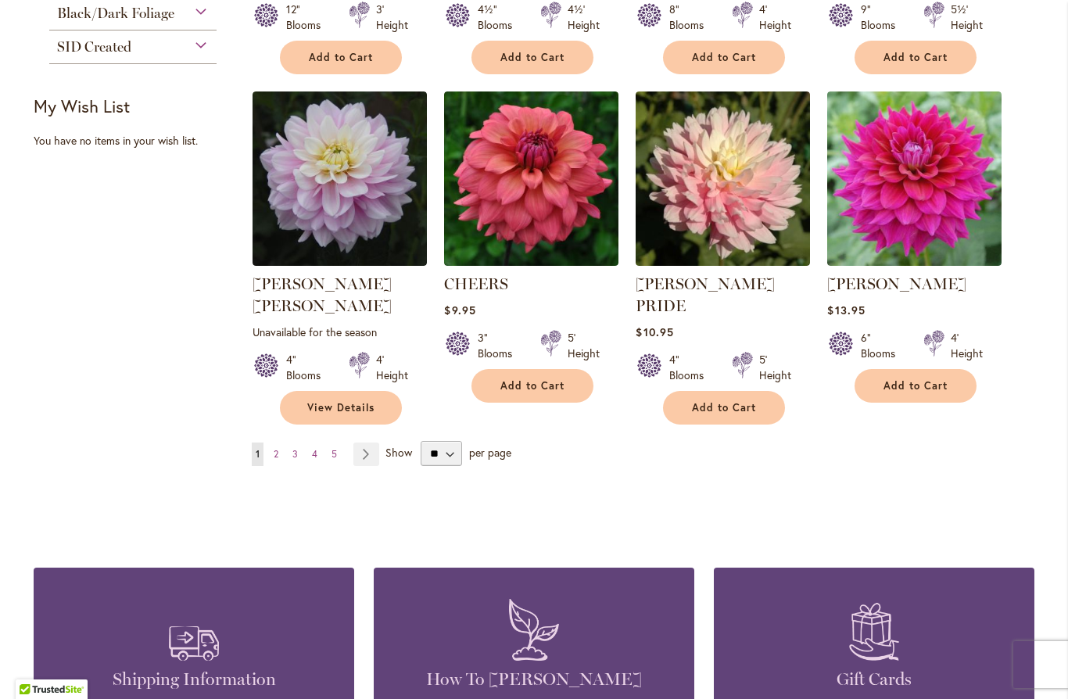
scroll to position [1272, 0]
click at [277, 442] on link "Page 2" at bounding box center [276, 453] width 13 height 23
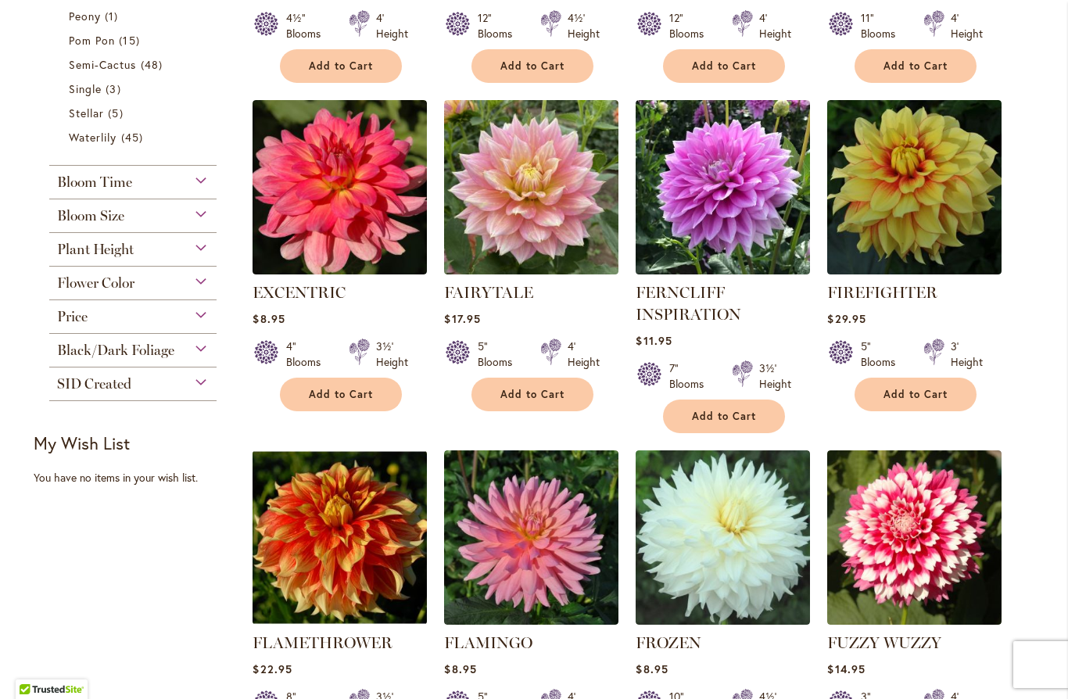
scroll to position [936, 0]
